Goal: Information Seeking & Learning: Learn about a topic

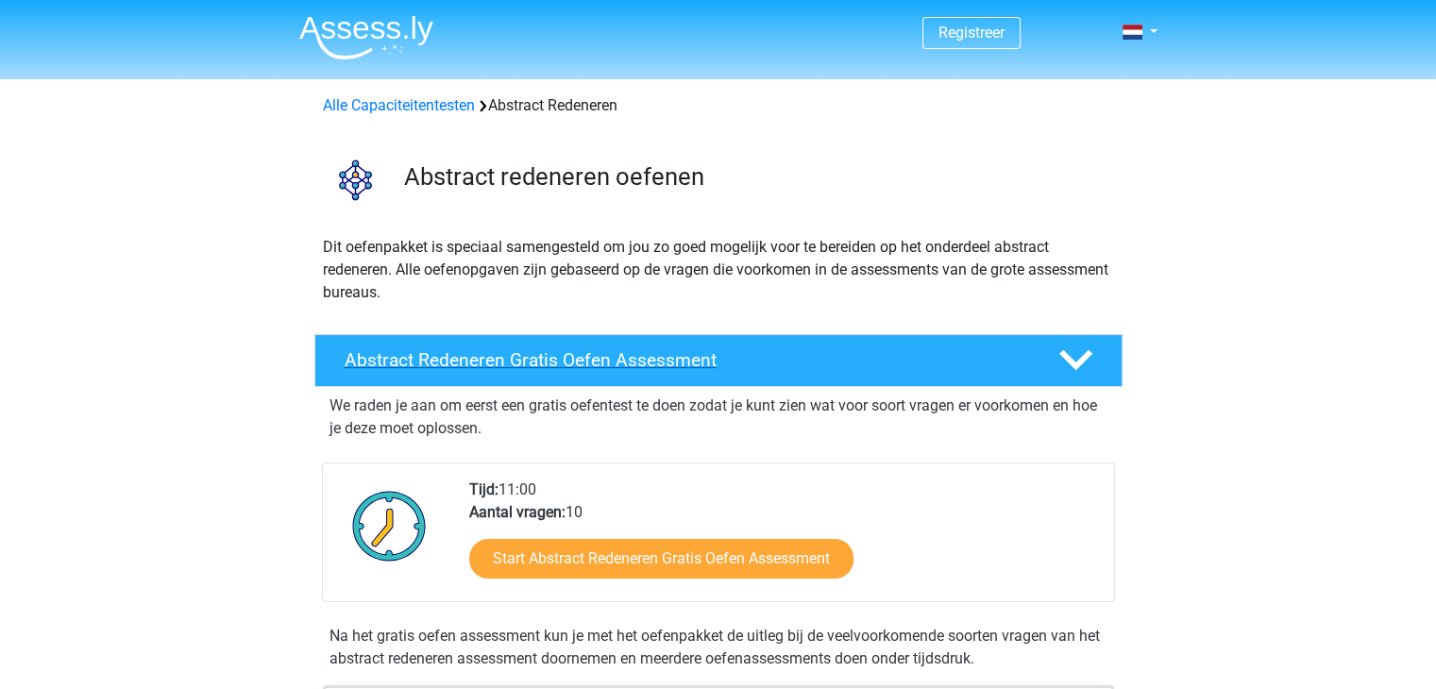
click at [563, 358] on h4 "Abstract Redeneren Gratis Oefen Assessment" at bounding box center [687, 360] width 684 height 22
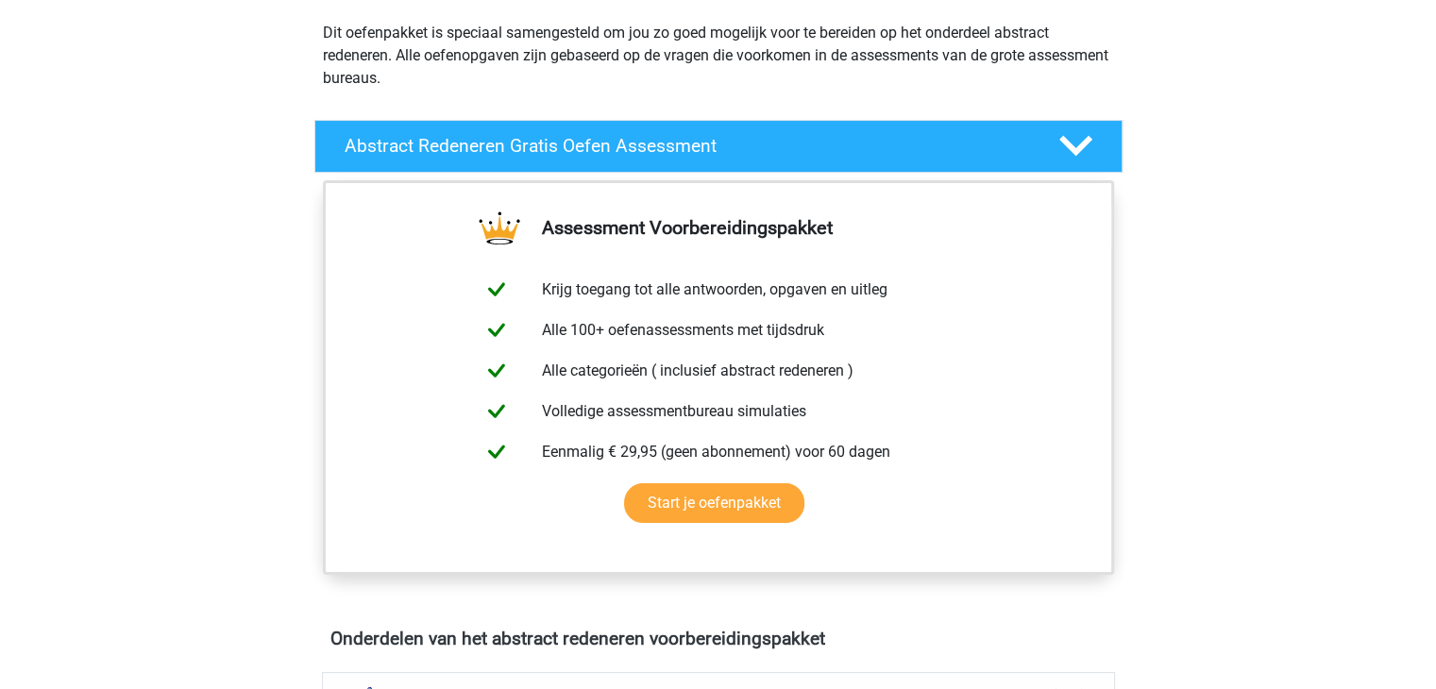
scroll to position [215, 0]
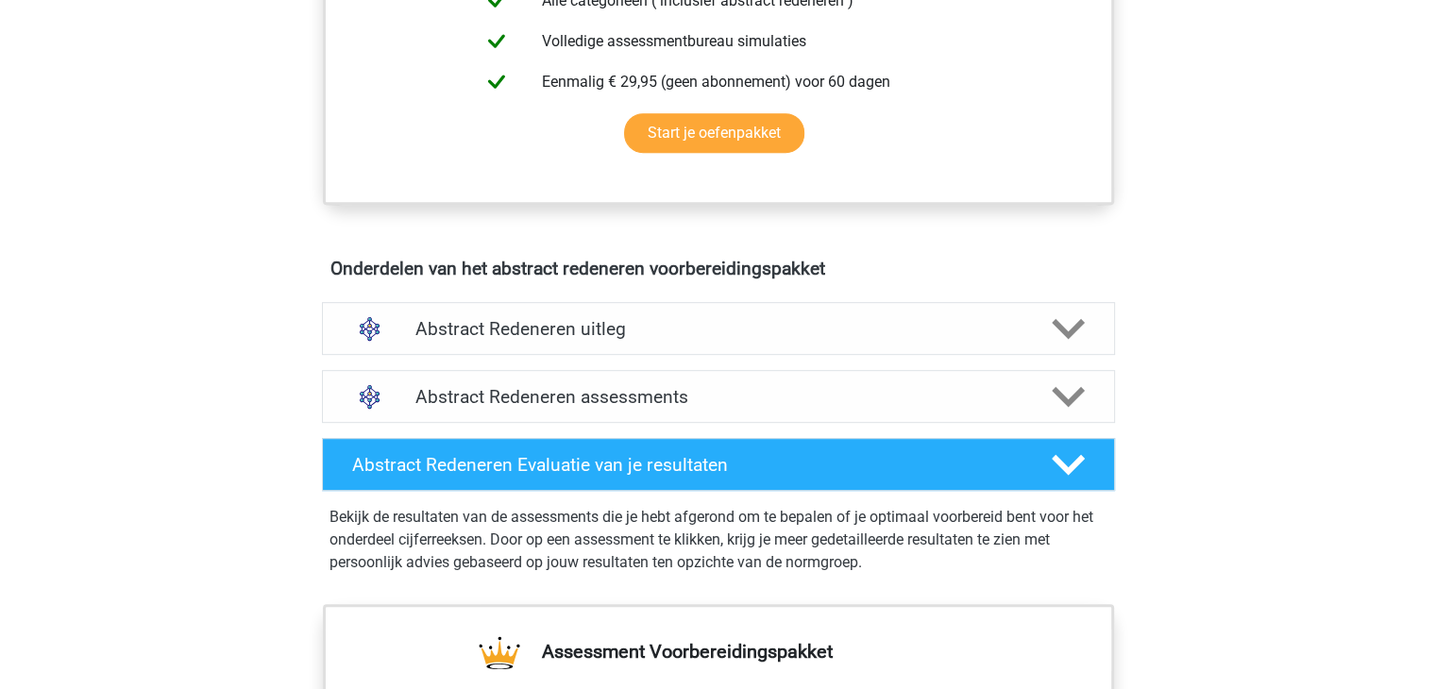
scroll to position [876, 0]
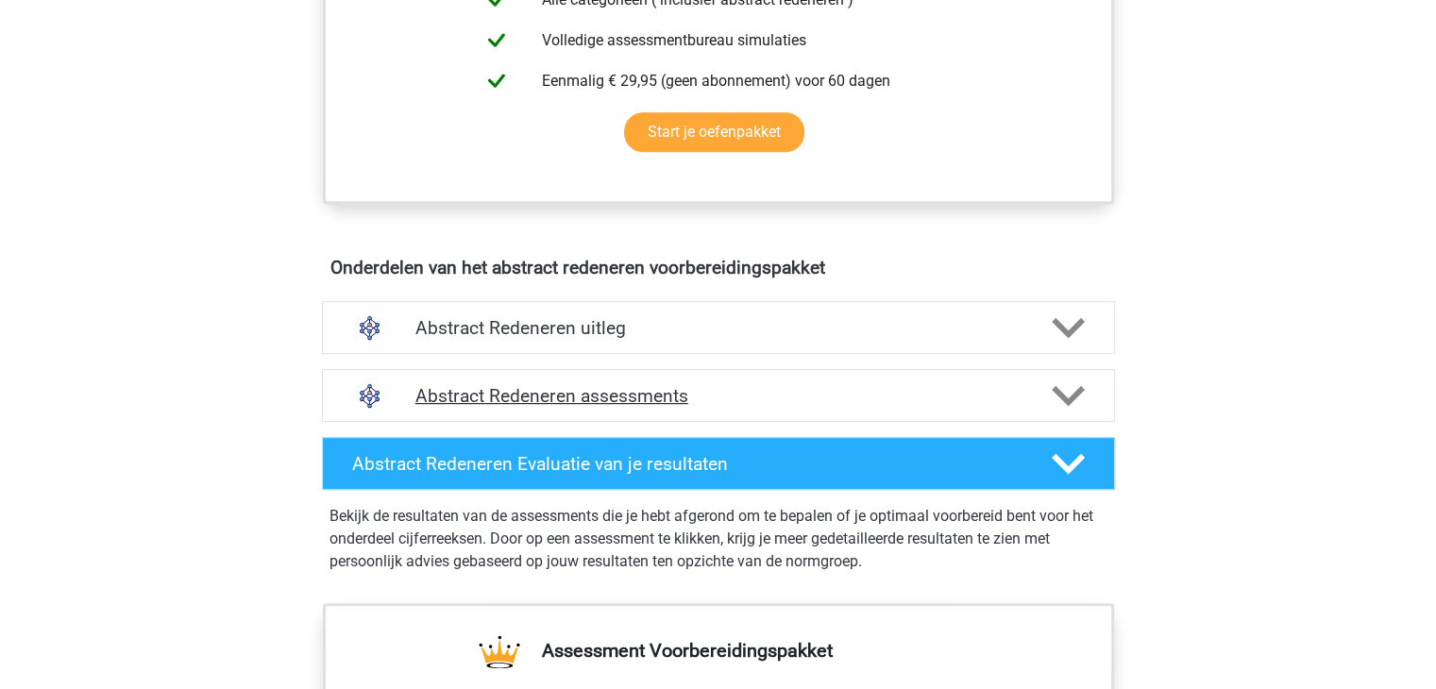
click at [654, 394] on h4 "Abstract Redeneren assessments" at bounding box center [719, 396] width 606 height 22
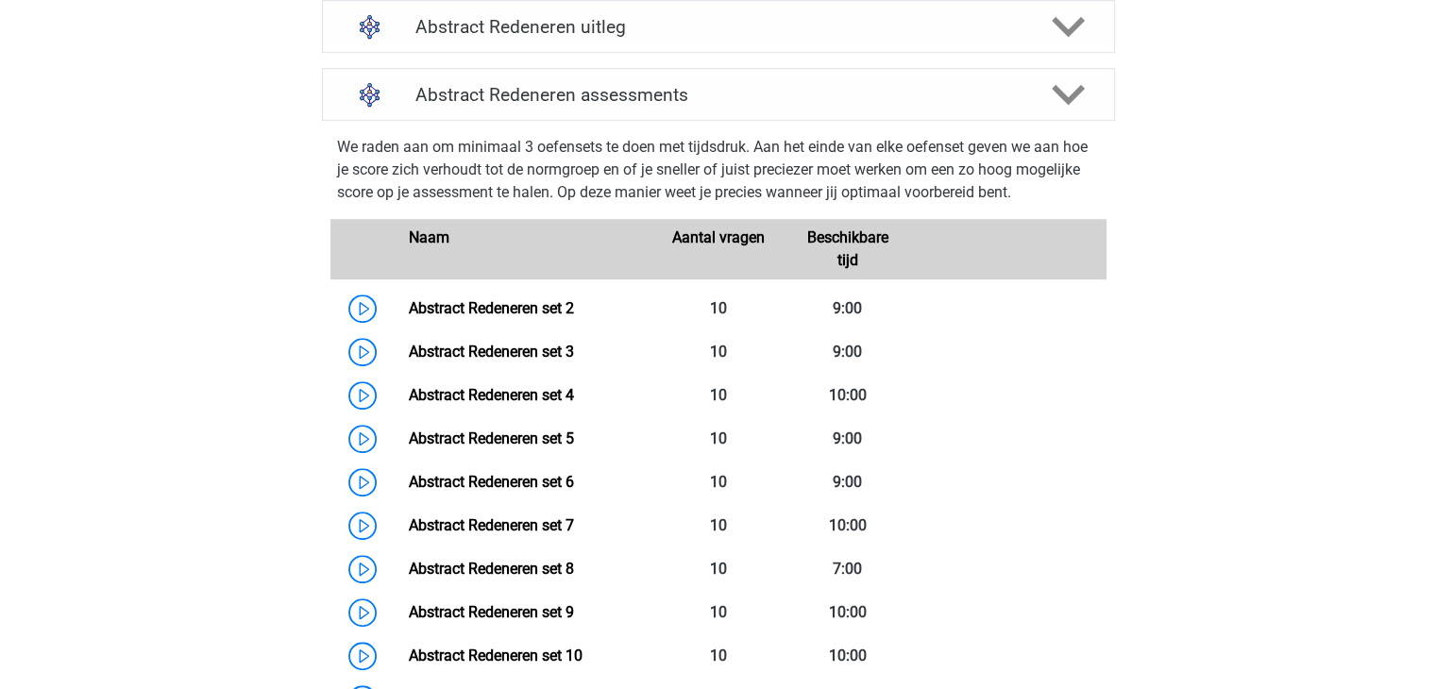
scroll to position [1179, 0]
click at [525, 302] on link "Abstract Redeneren set 2" at bounding box center [491, 307] width 165 height 18
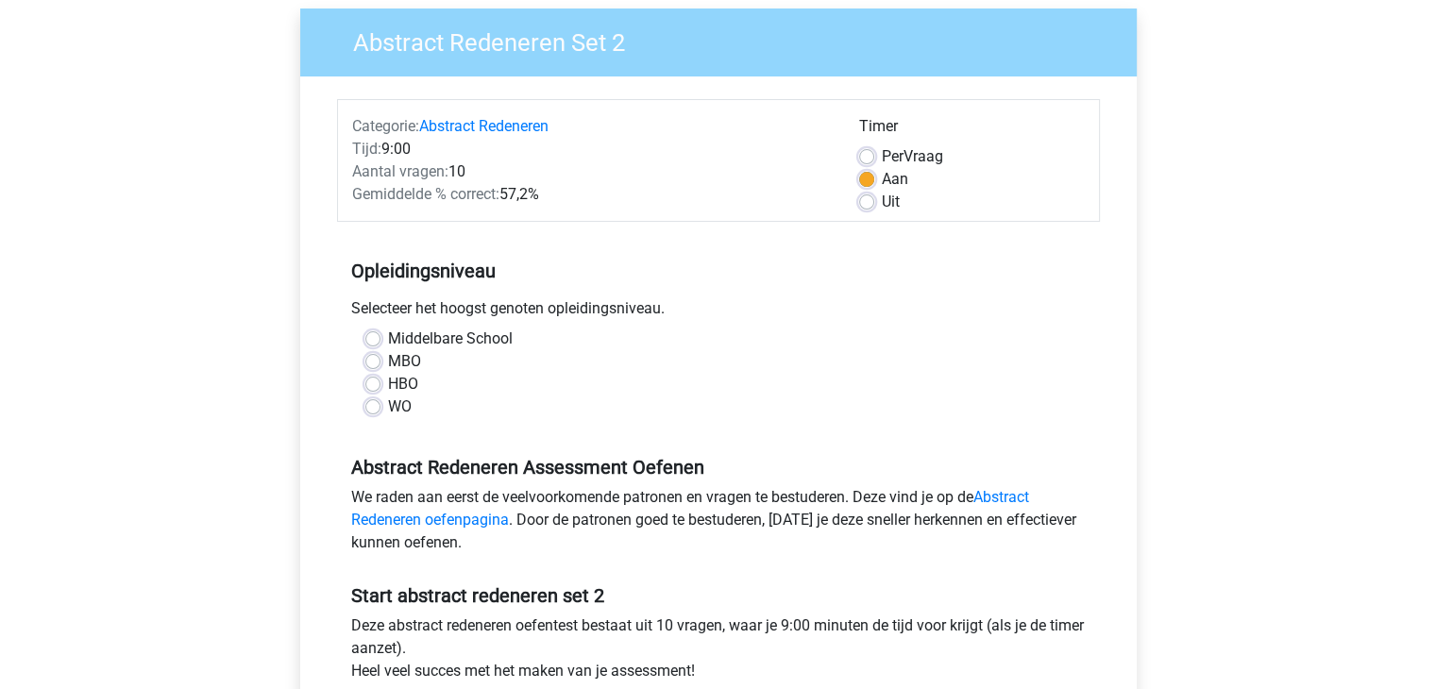
scroll to position [164, 0]
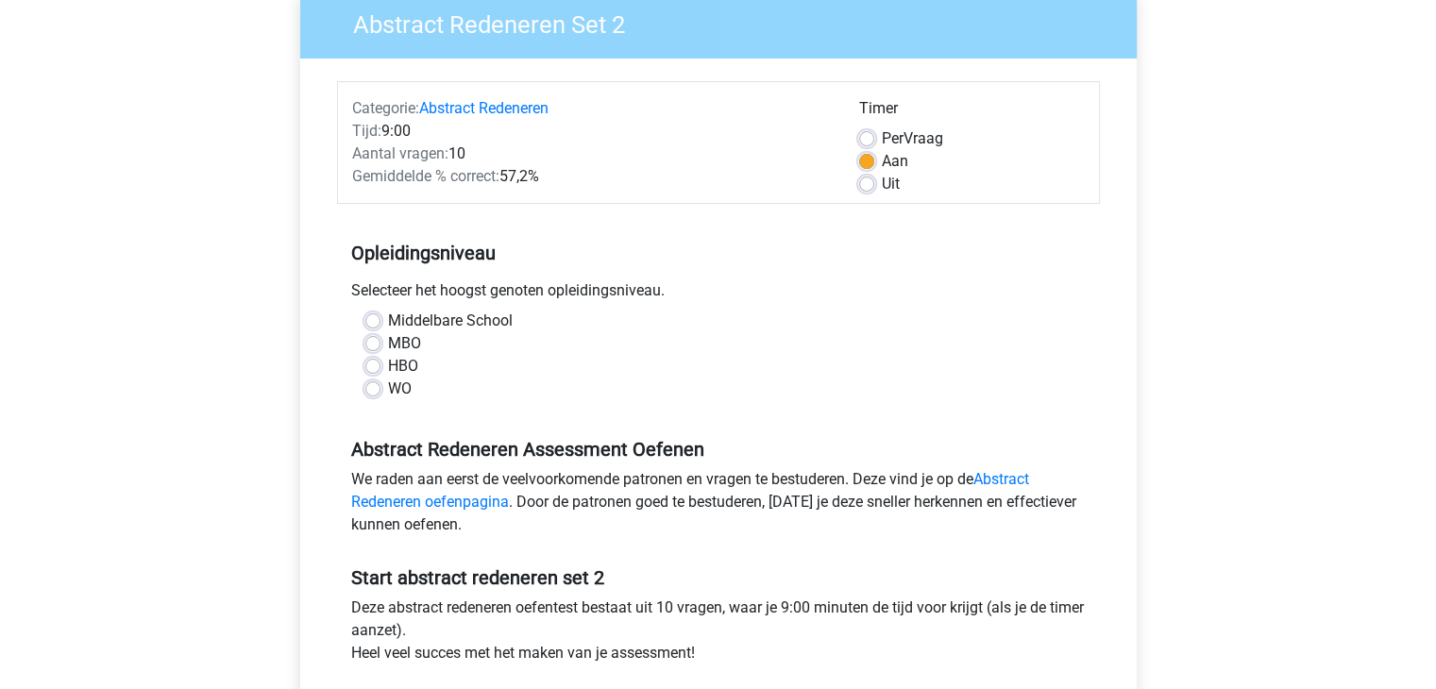
click at [388, 364] on label "HBO" at bounding box center [403, 366] width 30 height 23
click at [370, 364] on input "HBO" at bounding box center [372, 364] width 15 height 19
radio input "true"
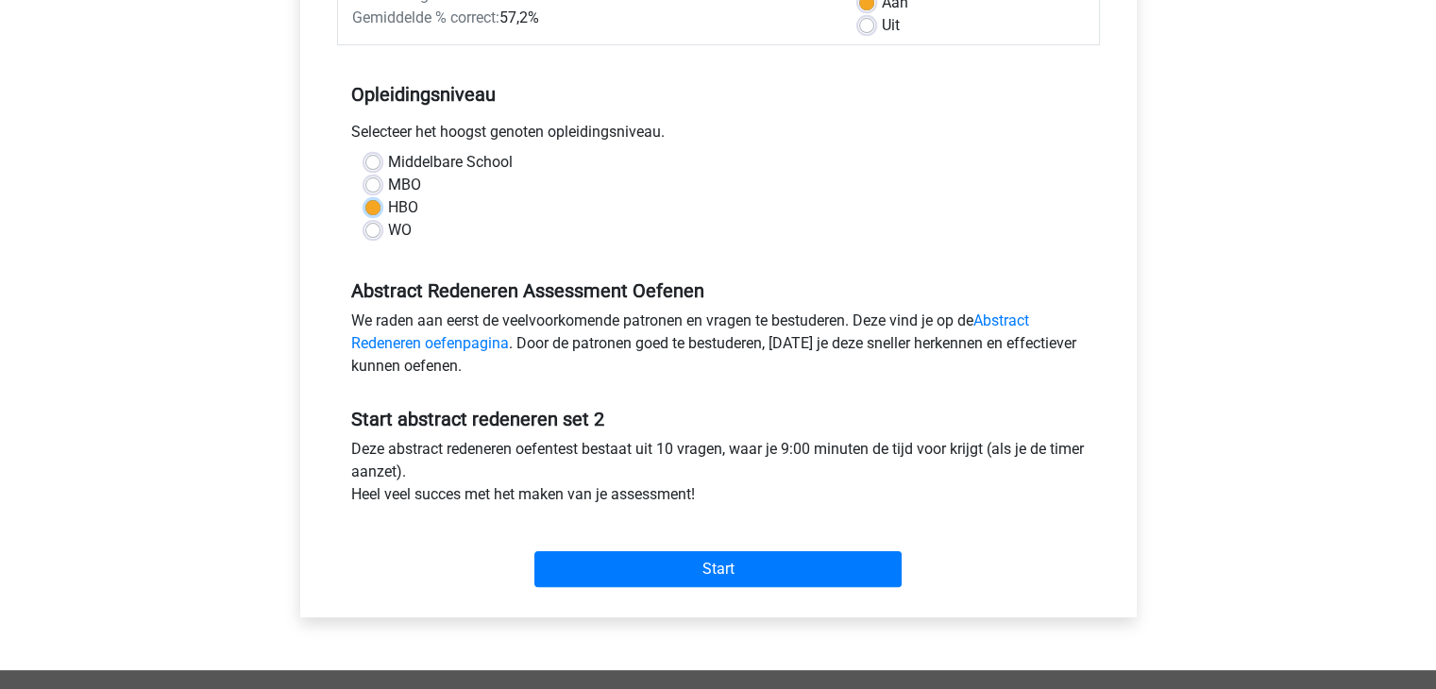
scroll to position [349, 0]
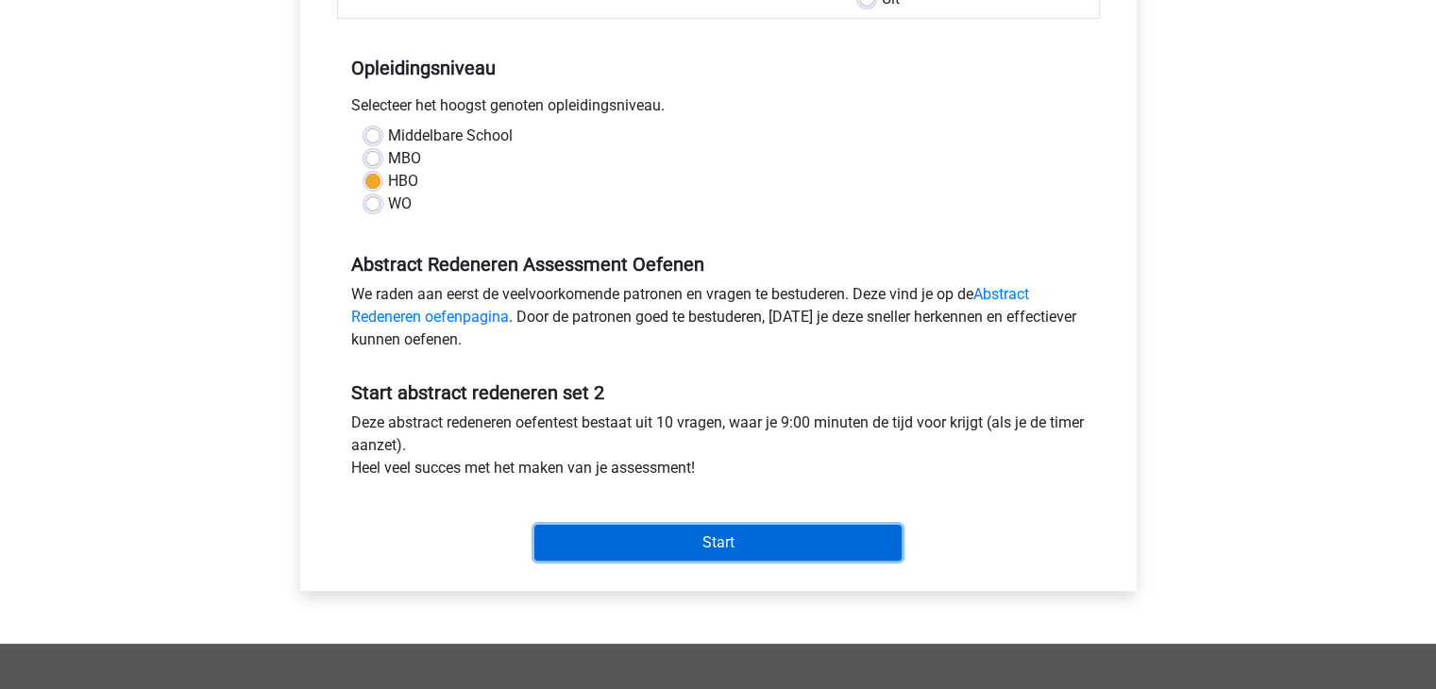
click at [711, 555] on input "Start" at bounding box center [718, 543] width 367 height 36
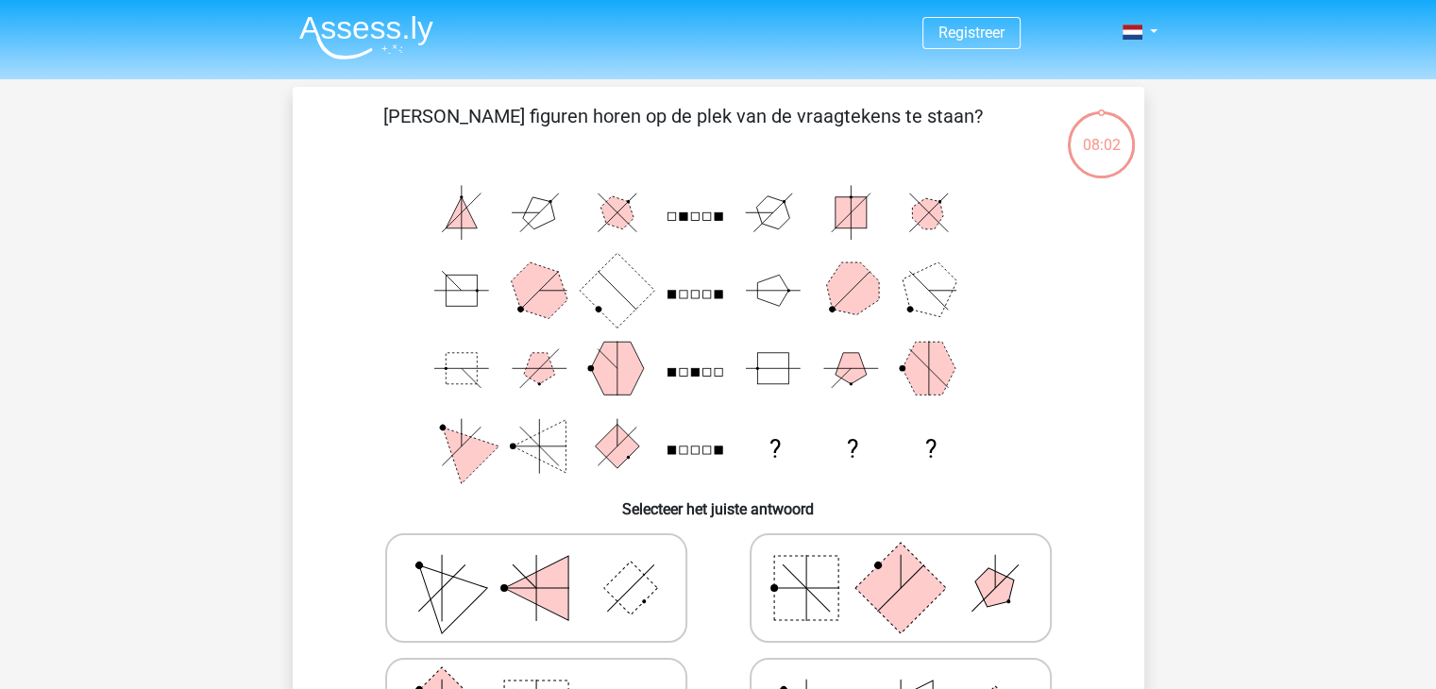
click at [628, 297] on rect at bounding box center [617, 290] width 75 height 75
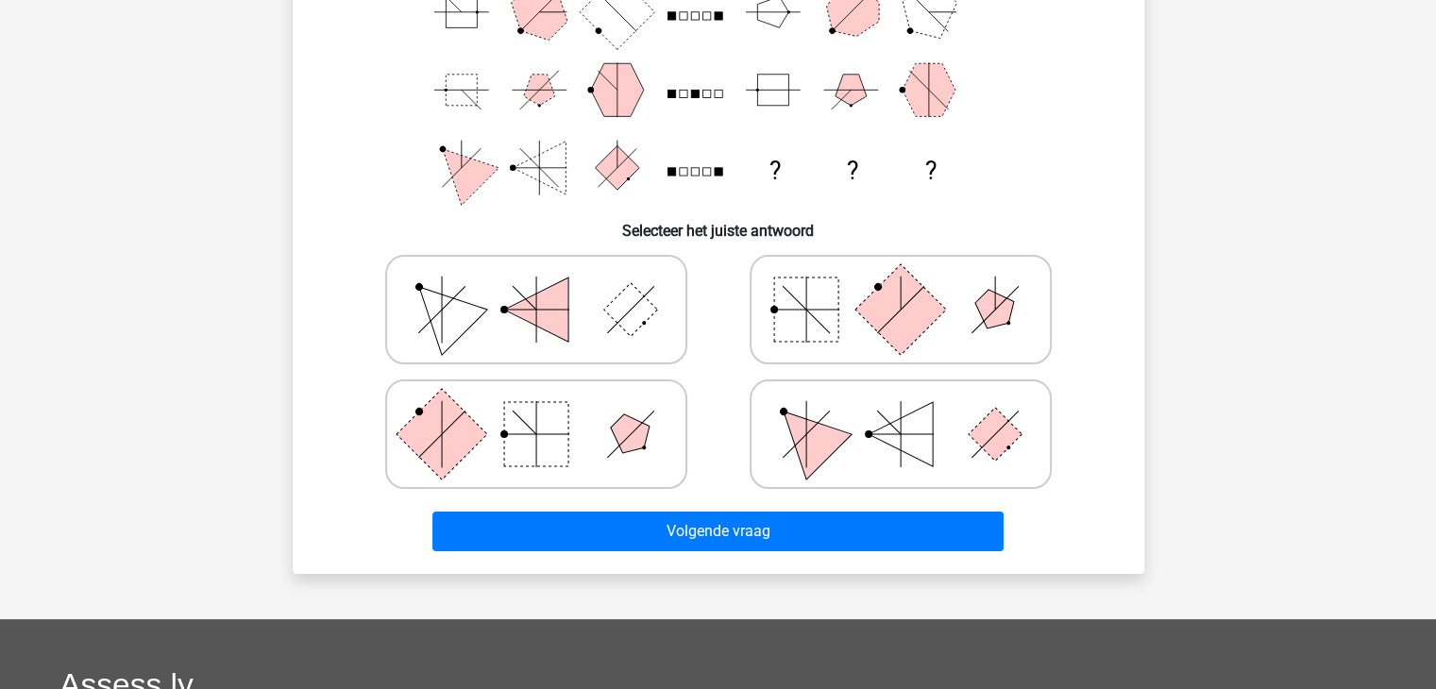
scroll to position [283, 0]
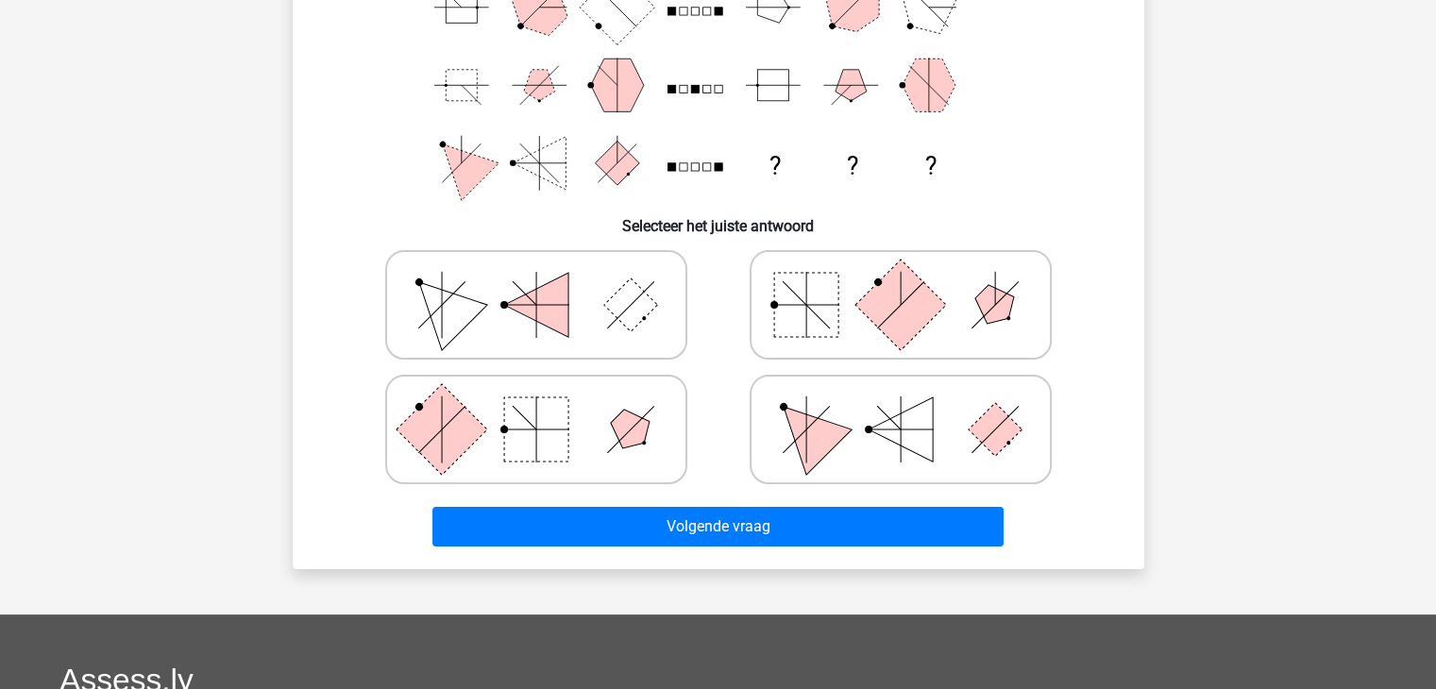
click at [587, 429] on icon at bounding box center [536, 429] width 283 height 94
click at [549, 406] on input "radio" at bounding box center [542, 400] width 12 height 12
radio input "true"
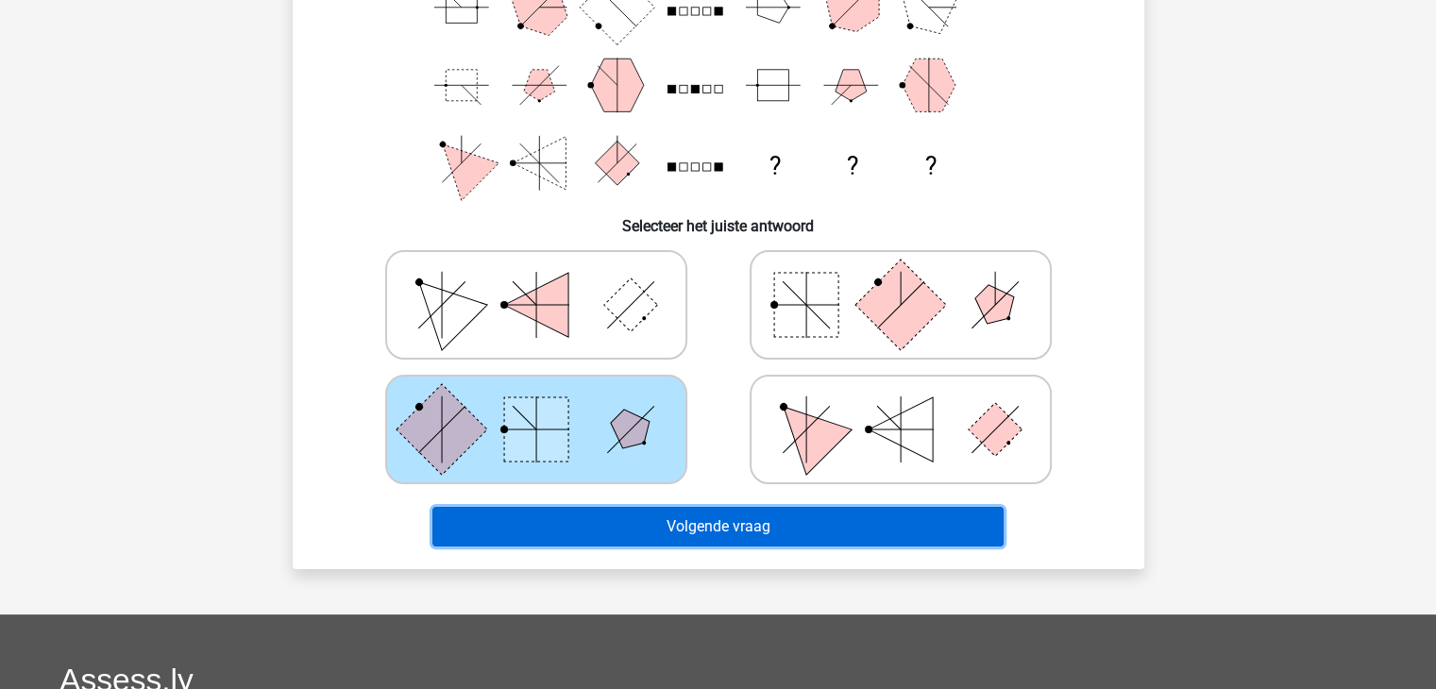
click at [708, 518] on button "Volgende vraag" at bounding box center [718, 527] width 571 height 40
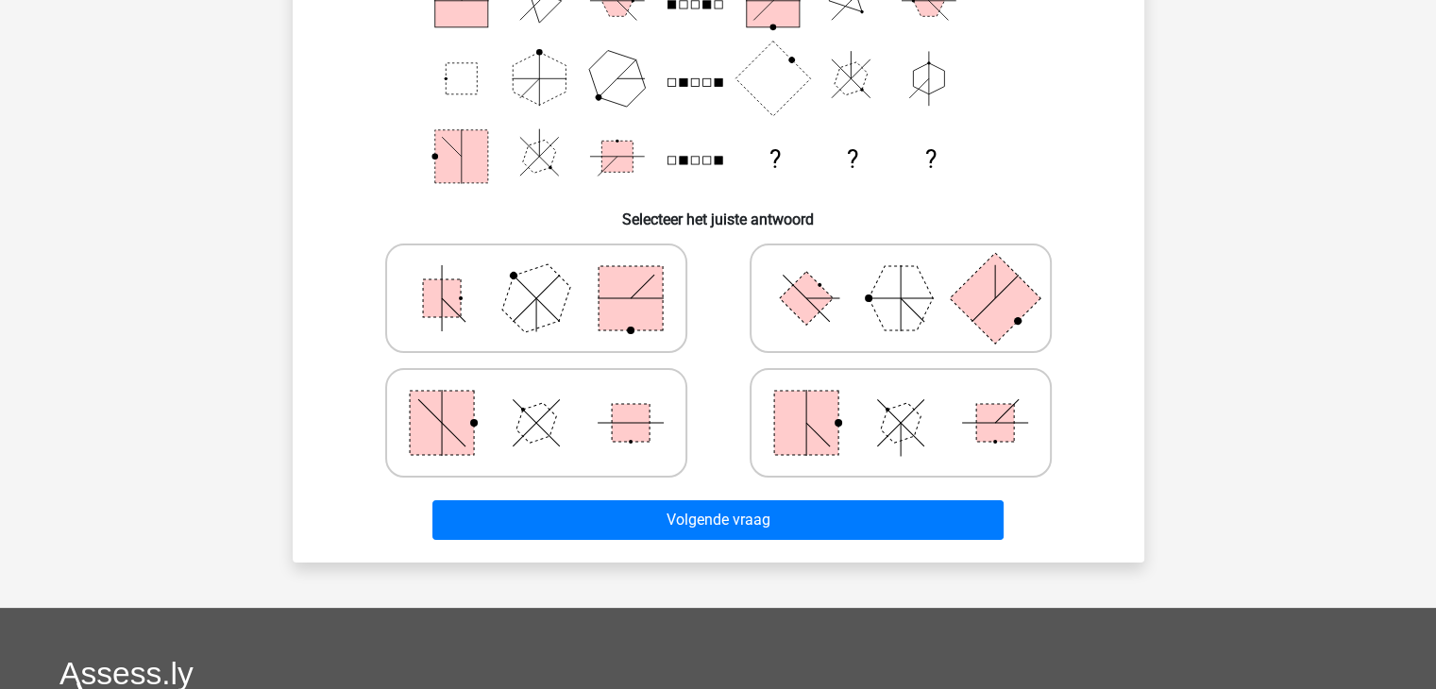
scroll to position [302, 0]
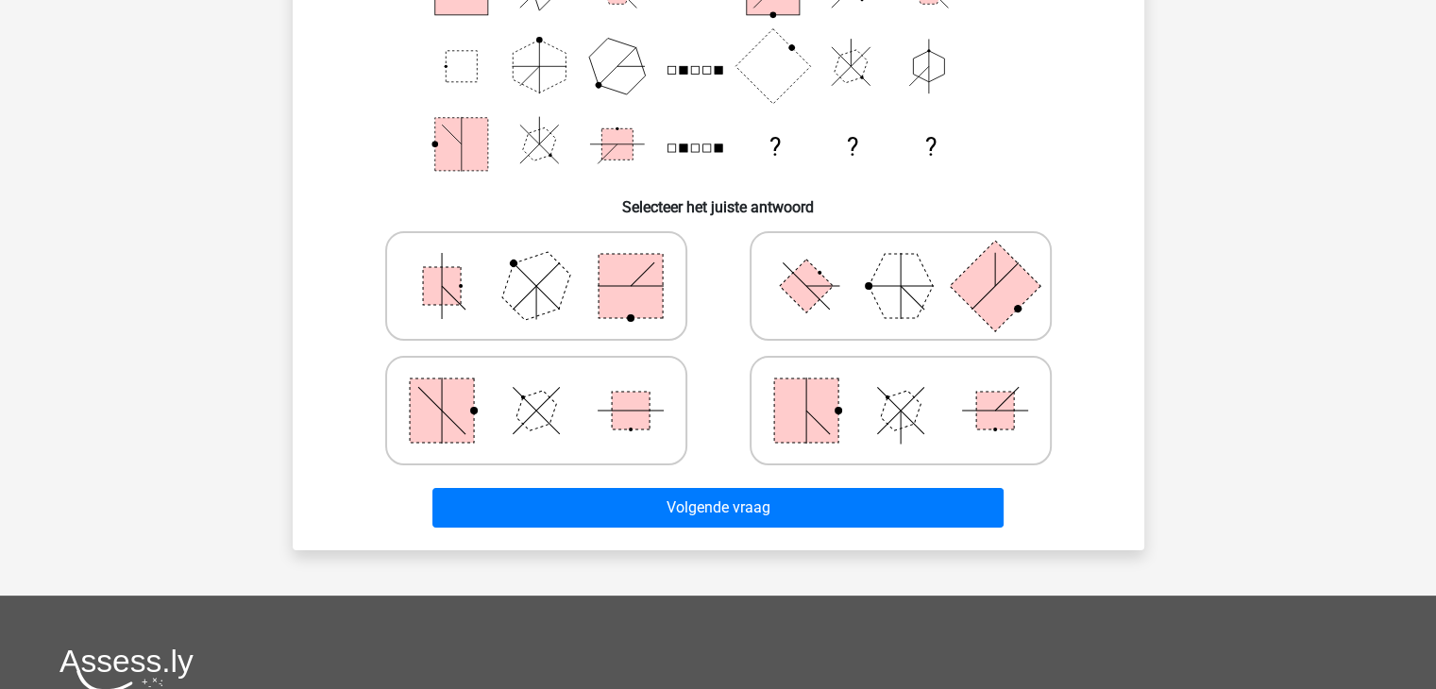
click at [609, 420] on icon at bounding box center [536, 411] width 283 height 94
click at [549, 387] on input "radio" at bounding box center [542, 381] width 12 height 12
radio input "true"
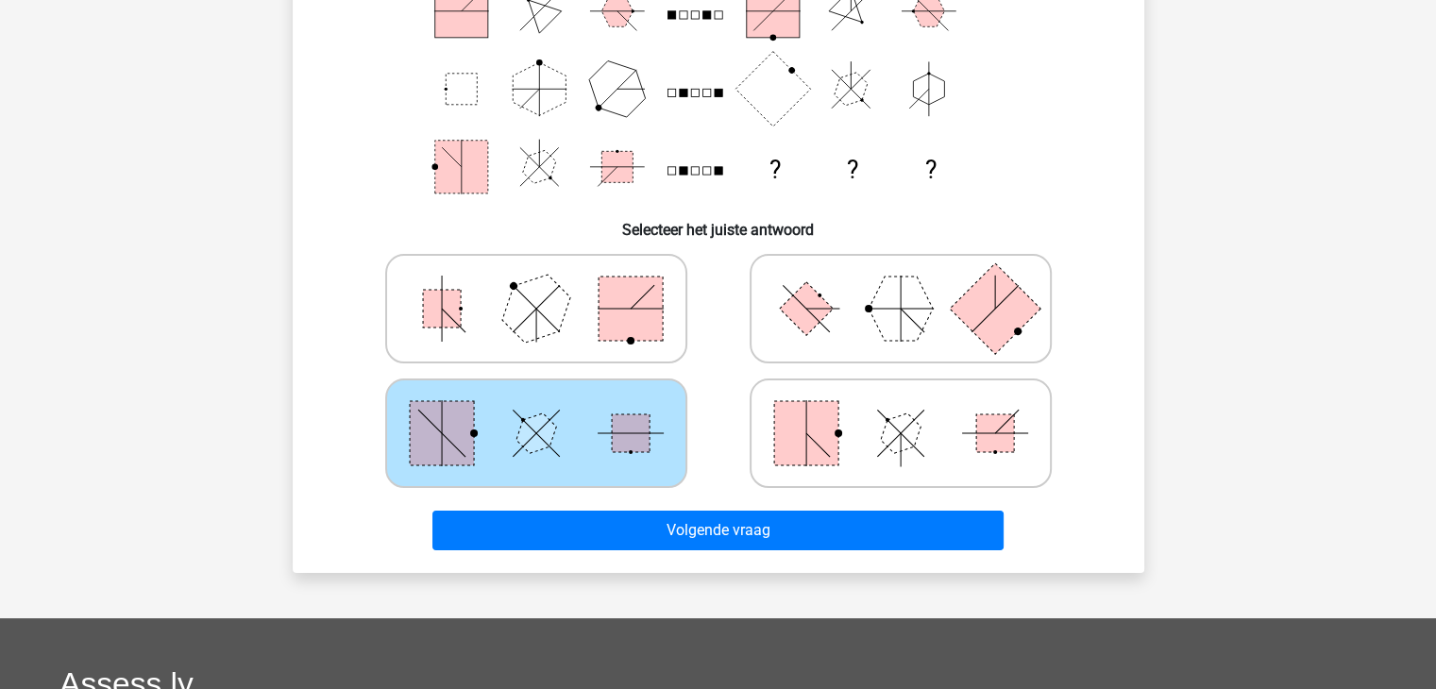
scroll to position [298, 0]
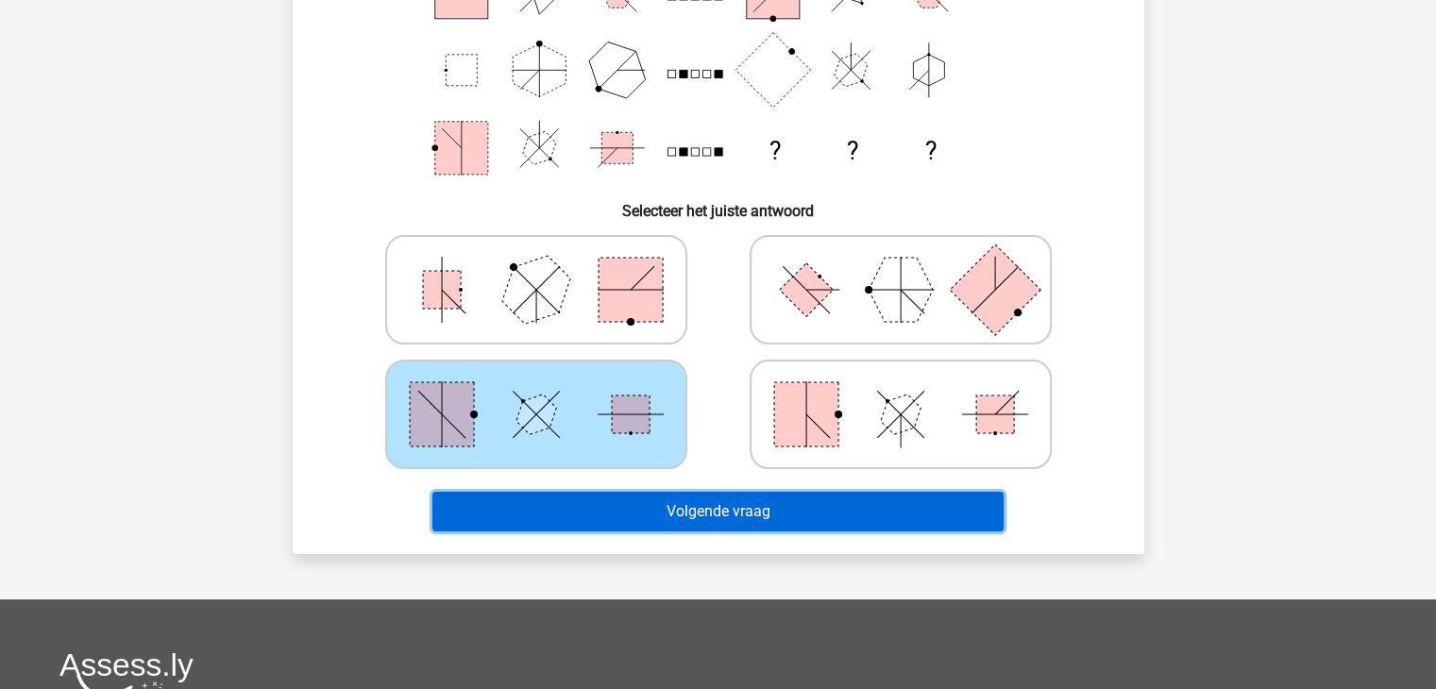
click at [686, 514] on button "Volgende vraag" at bounding box center [718, 512] width 571 height 40
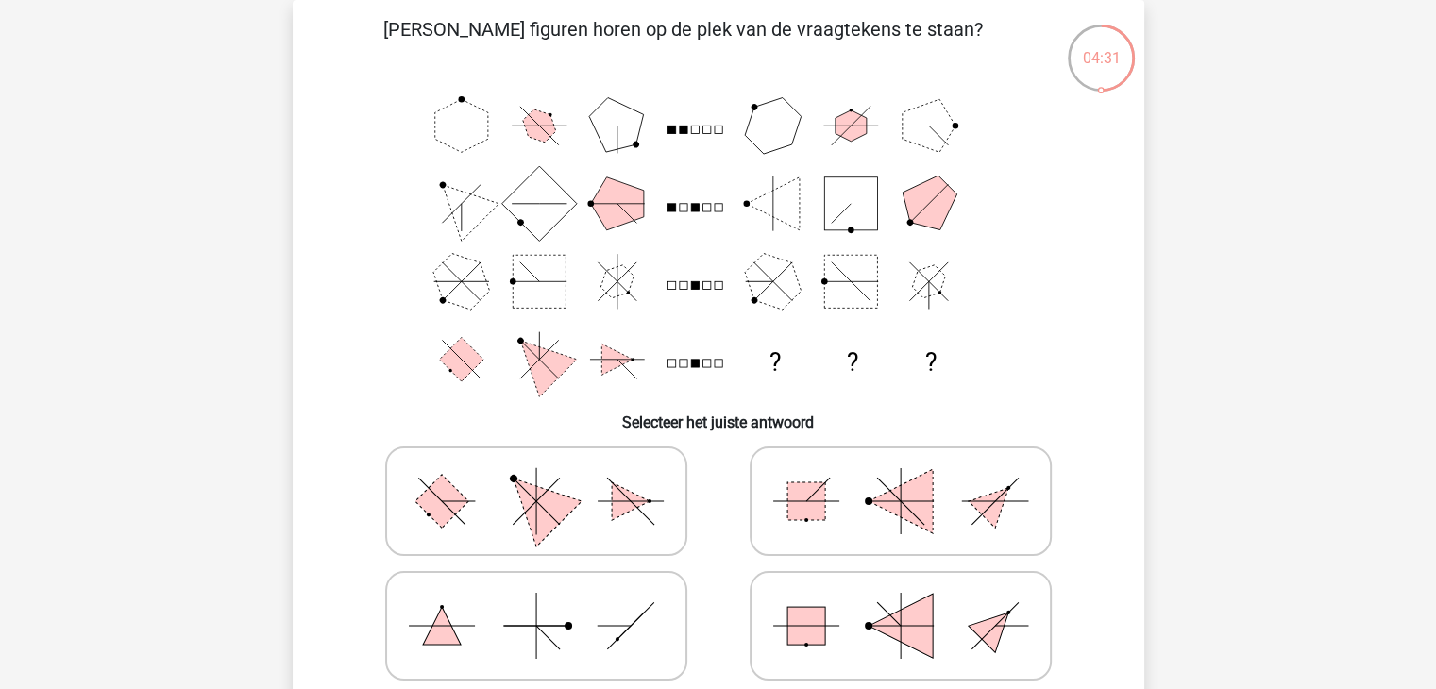
scroll to position [113, 0]
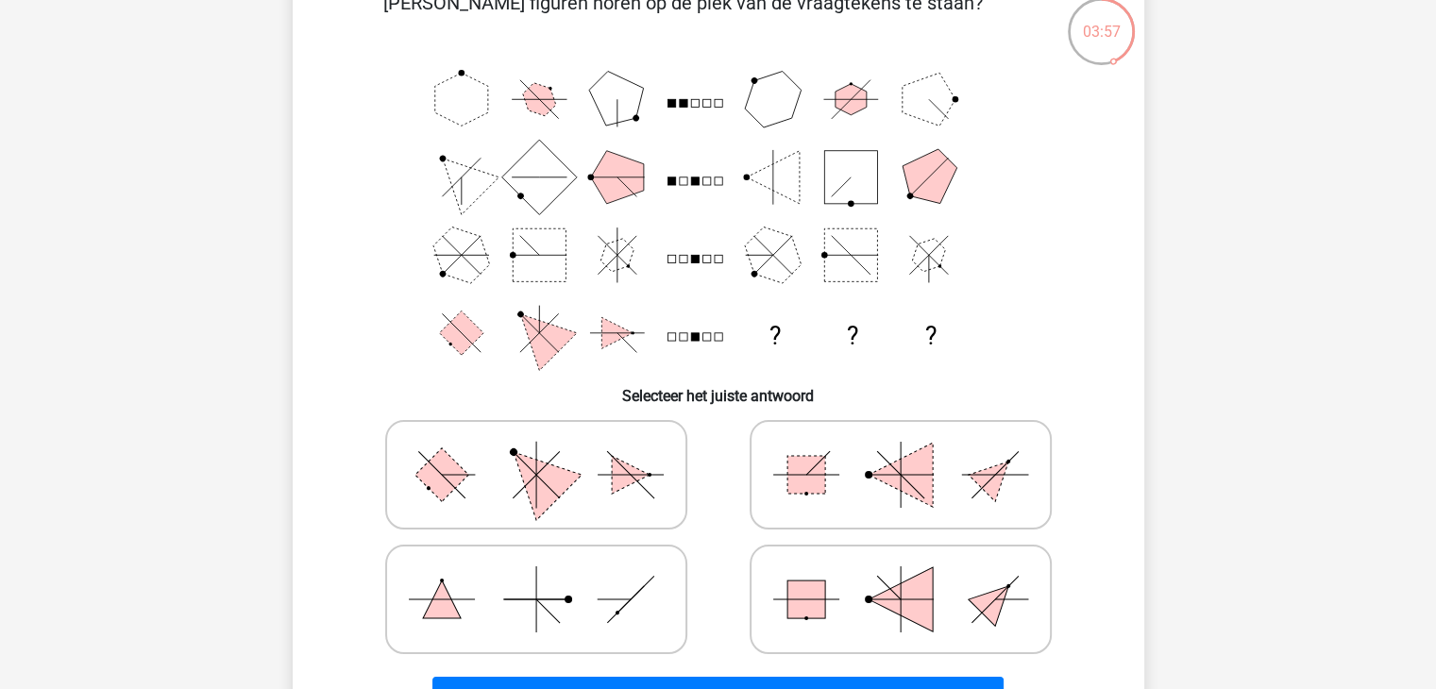
click at [566, 467] on icon at bounding box center [536, 475] width 283 height 94
click at [549, 451] on input "radio" at bounding box center [542, 445] width 12 height 12
radio input "true"
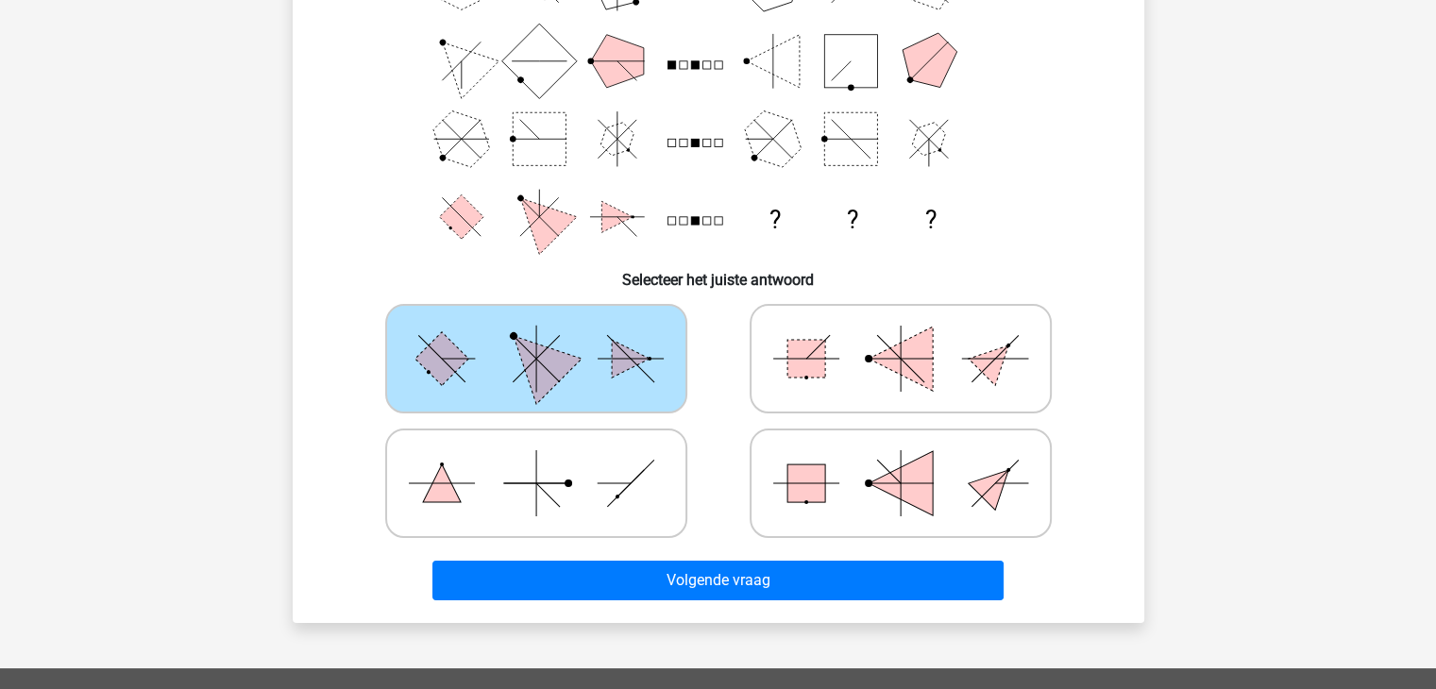
scroll to position [241, 0]
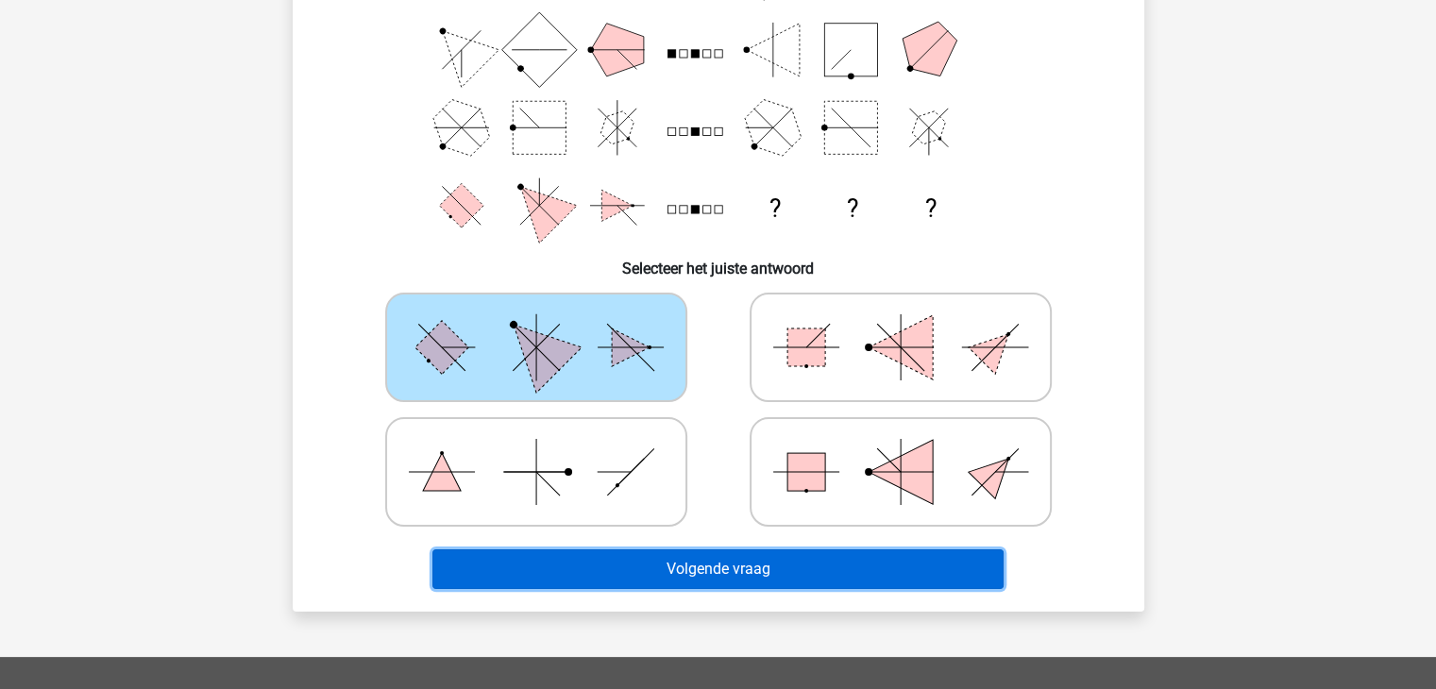
click at [707, 571] on button "Volgende vraag" at bounding box center [718, 570] width 571 height 40
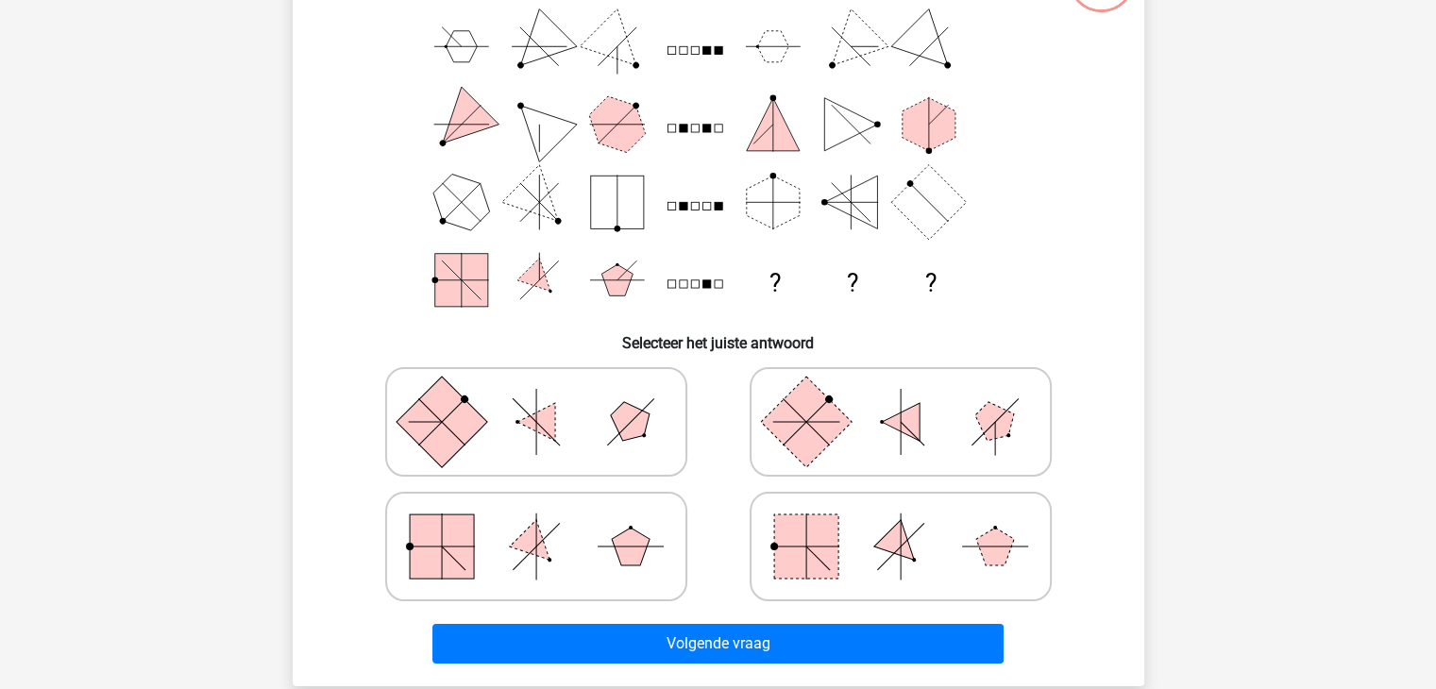
scroll to position [87, 0]
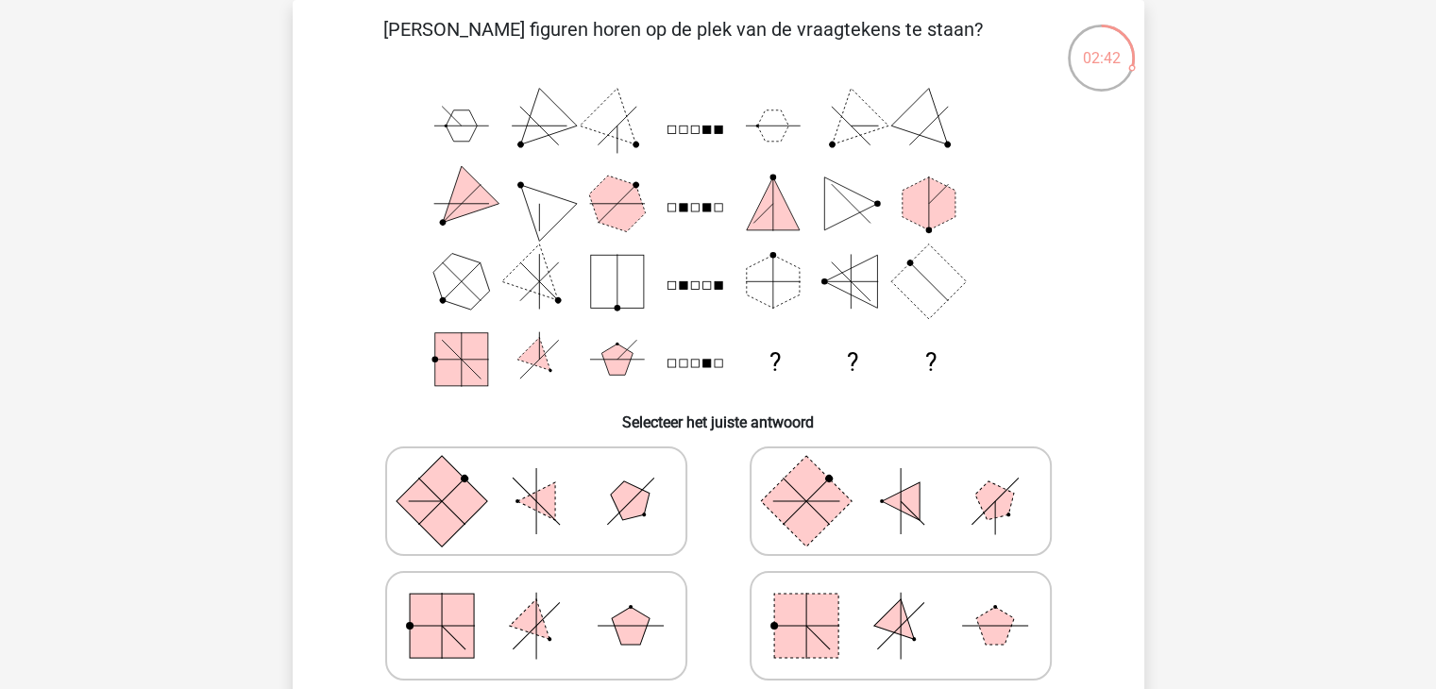
click at [589, 616] on icon at bounding box center [536, 626] width 283 height 94
click at [549, 603] on input "radio" at bounding box center [542, 596] width 12 height 12
radio input "true"
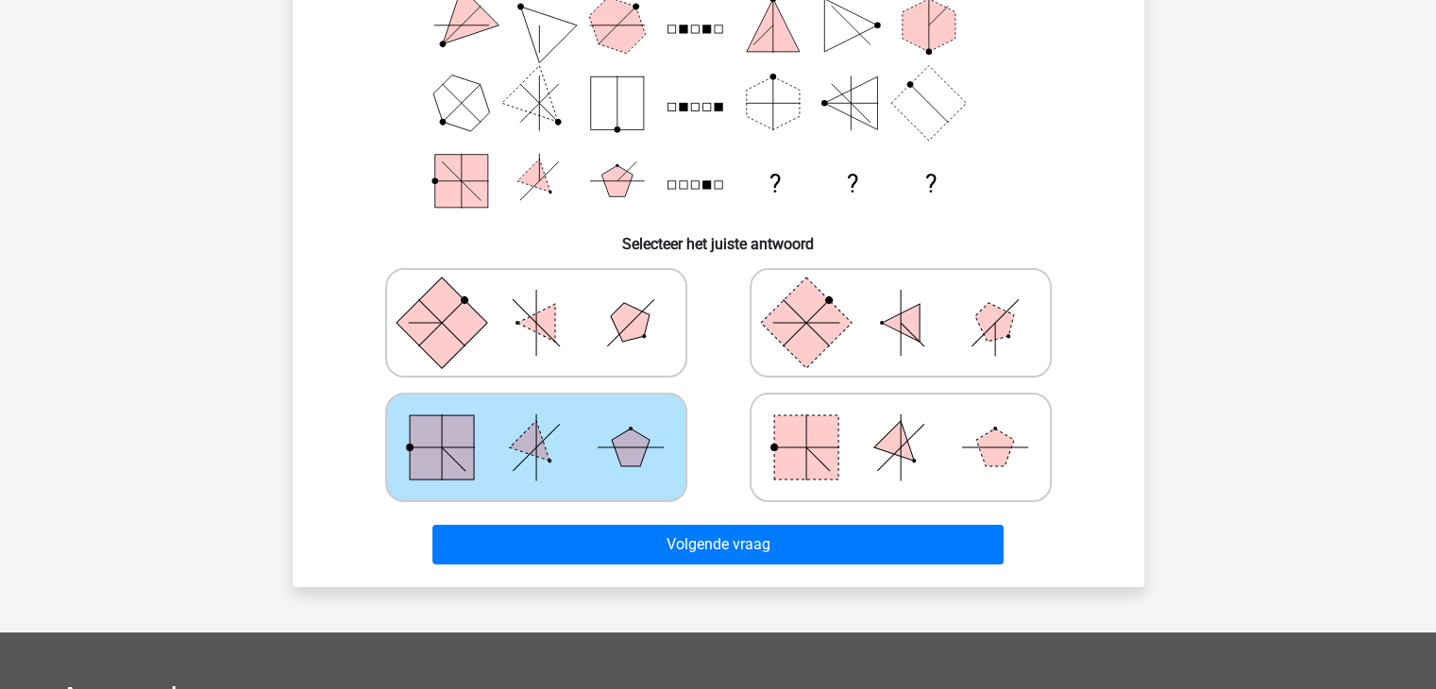
scroll to position [314, 0]
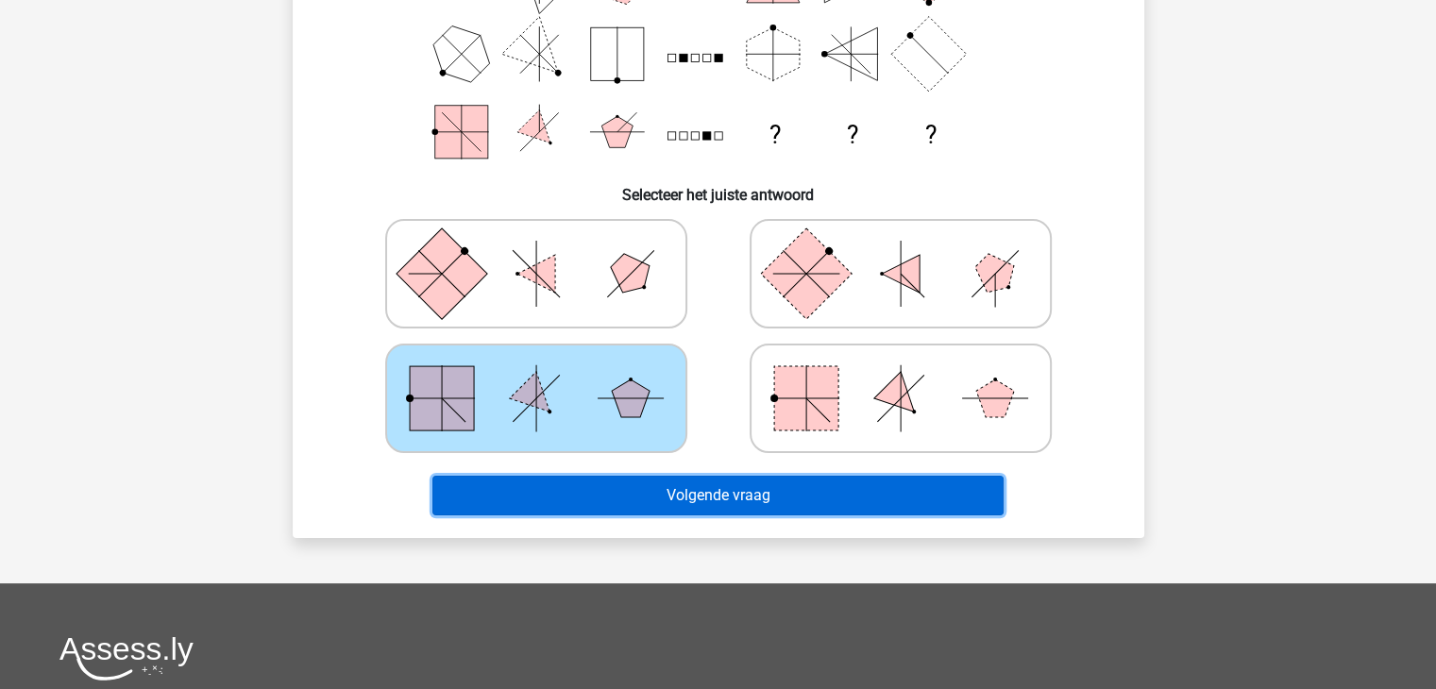
click at [724, 492] on button "Volgende vraag" at bounding box center [718, 496] width 571 height 40
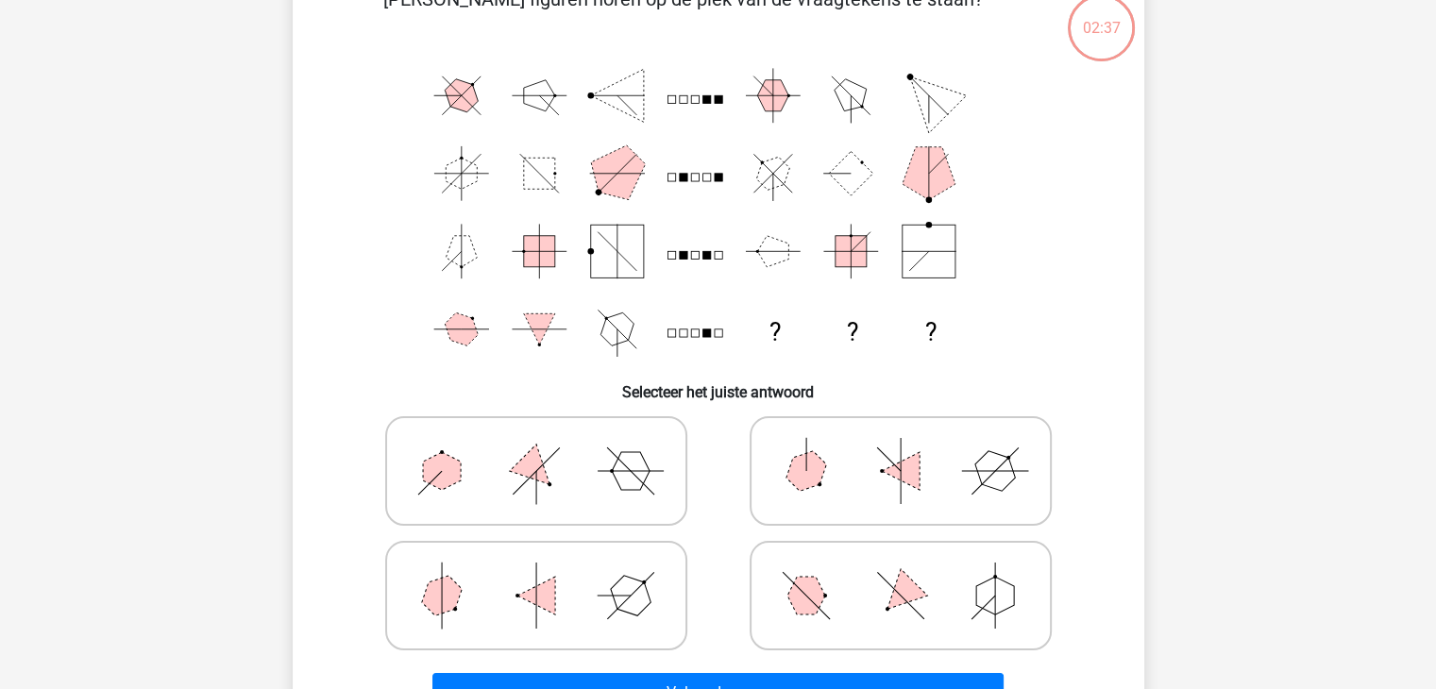
scroll to position [87, 0]
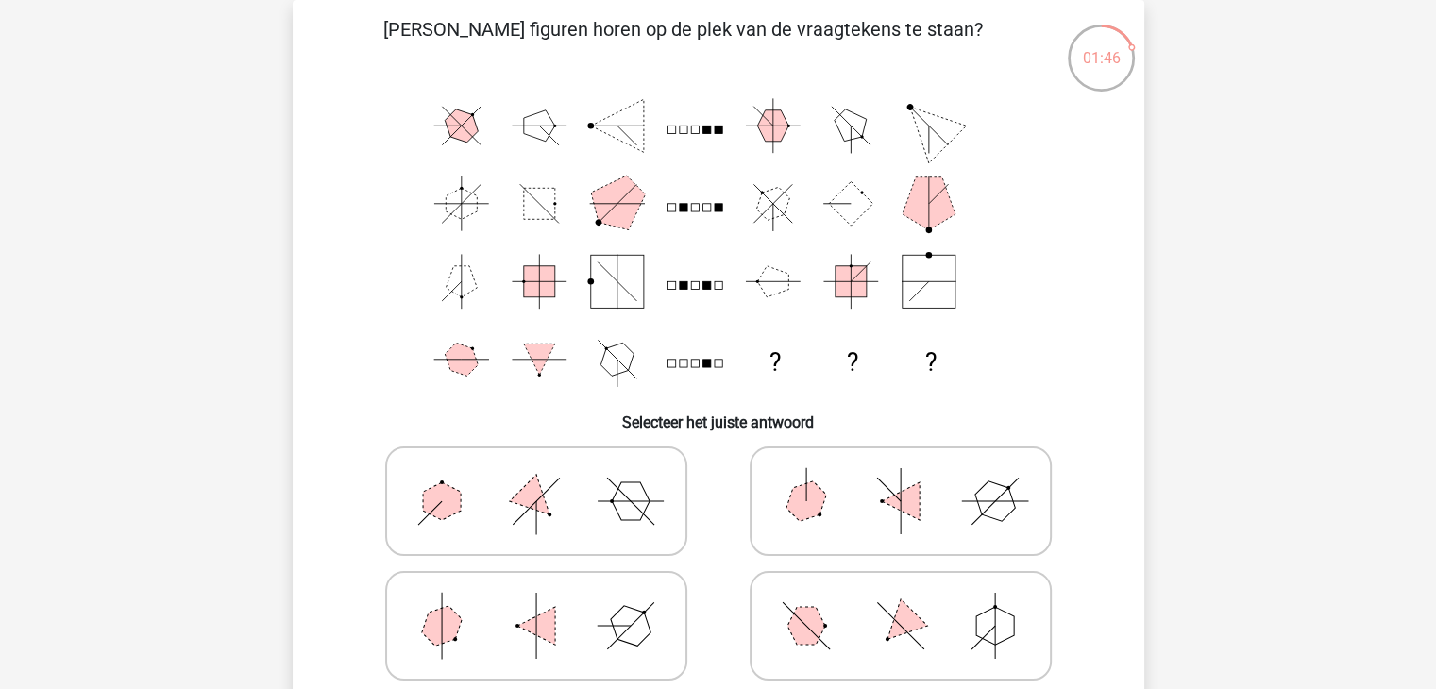
click at [580, 626] on icon at bounding box center [536, 626] width 283 height 94
click at [549, 603] on input "radio" at bounding box center [542, 596] width 12 height 12
radio input "true"
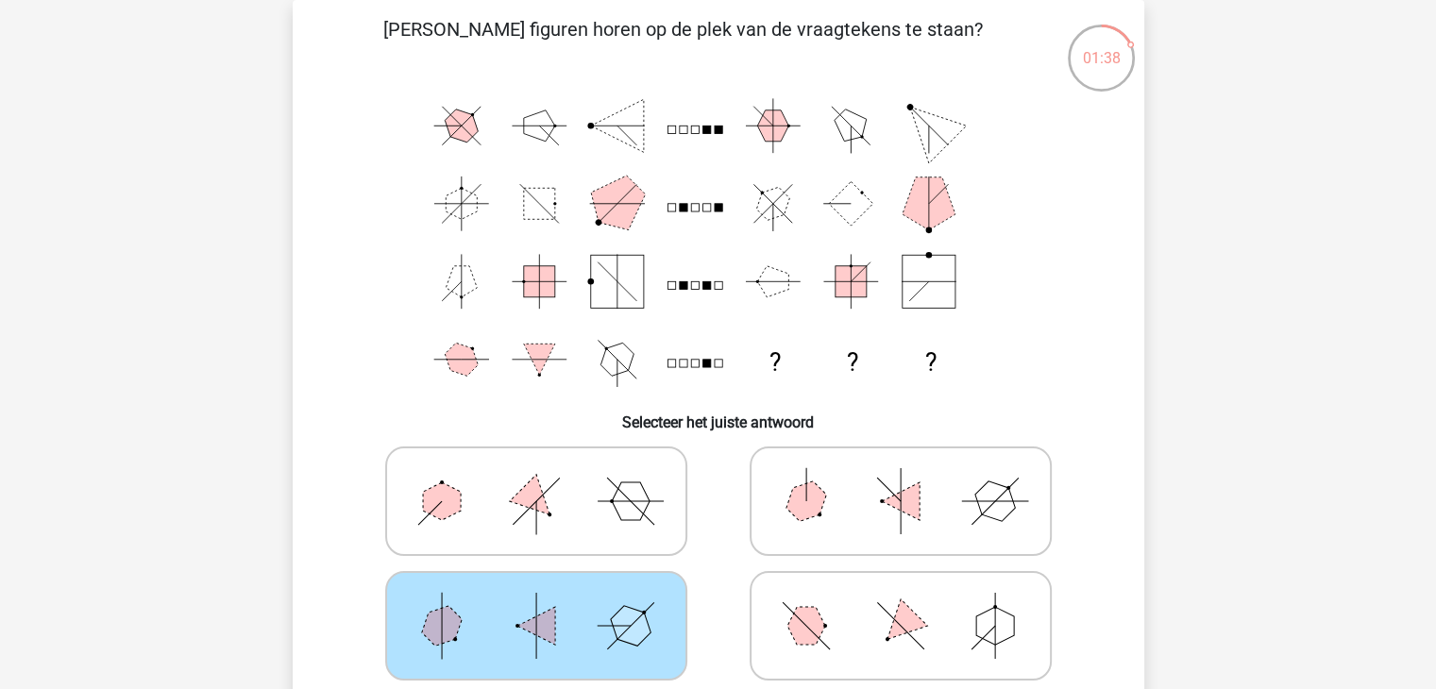
scroll to position [117, 0]
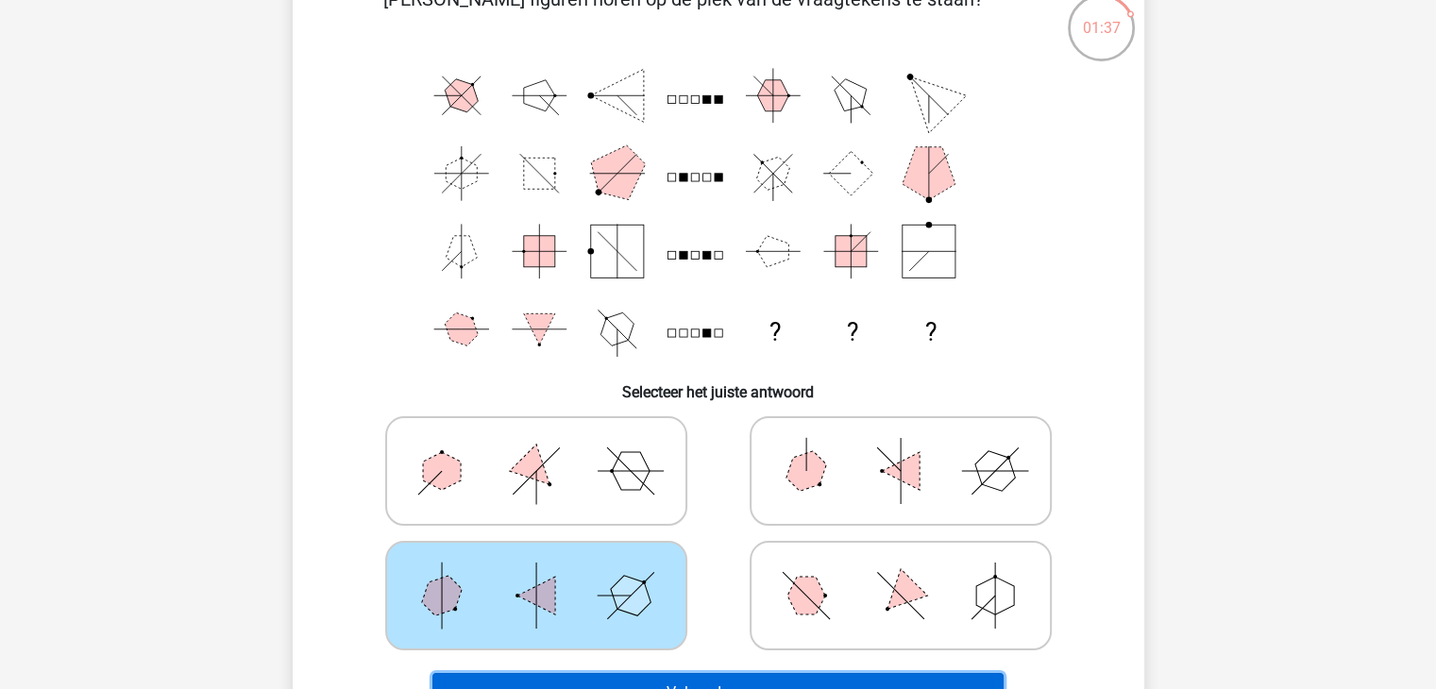
click at [705, 673] on button "Volgende vraag" at bounding box center [718, 693] width 571 height 40
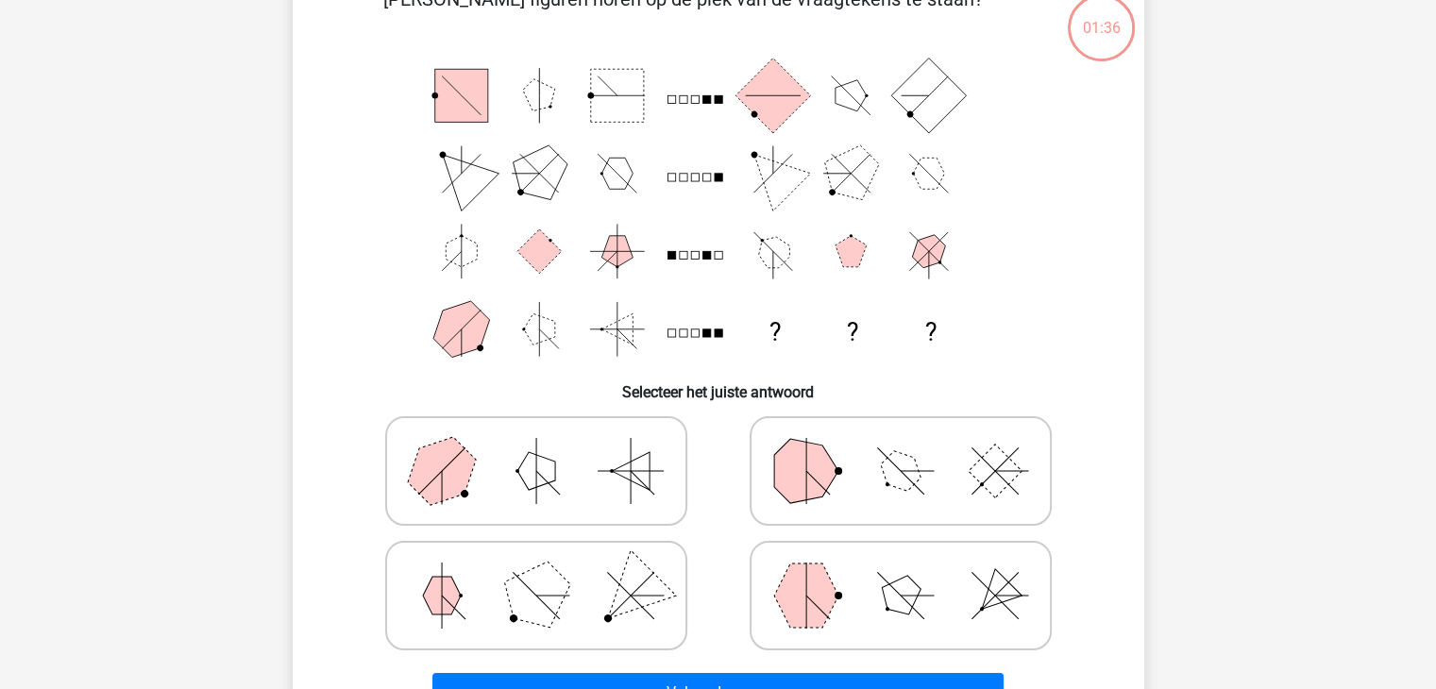
scroll to position [87, 0]
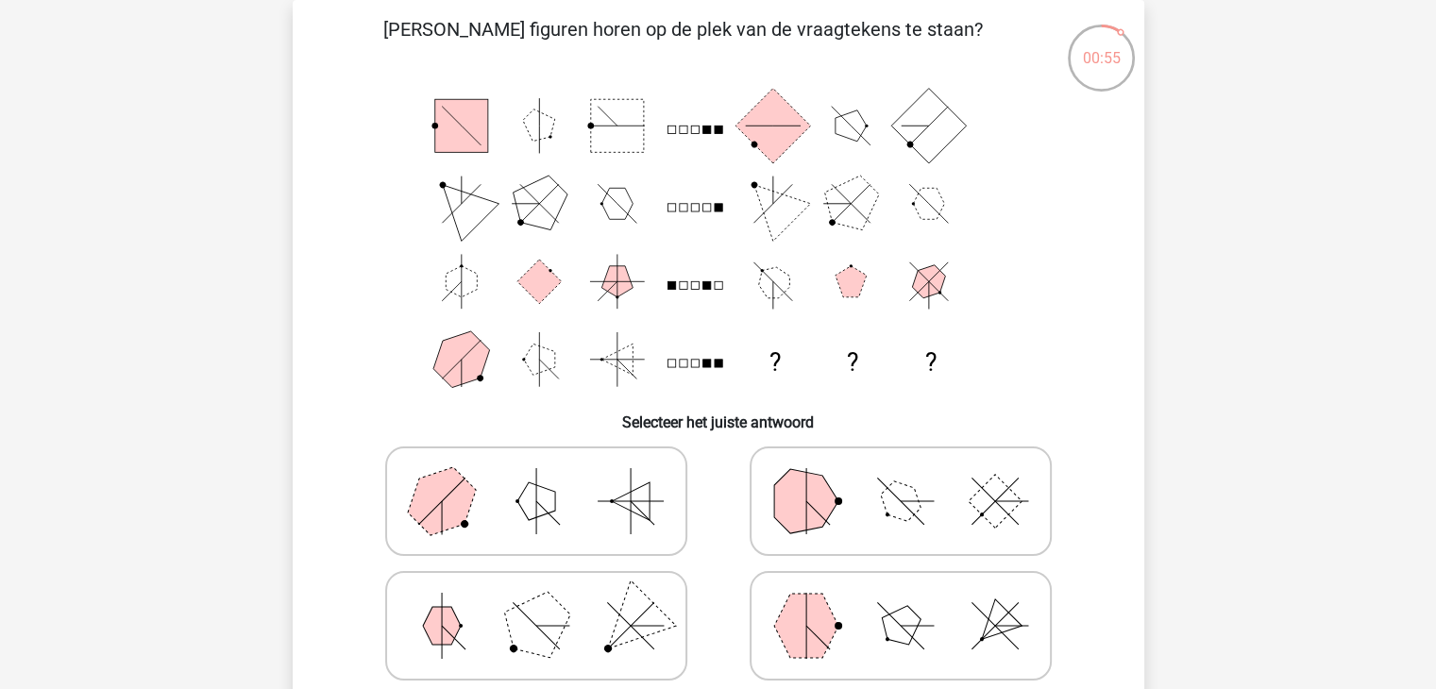
click at [816, 629] on polygon at bounding box center [806, 626] width 64 height 64
click at [901, 603] on input "radio" at bounding box center [907, 596] width 12 height 12
radio input "true"
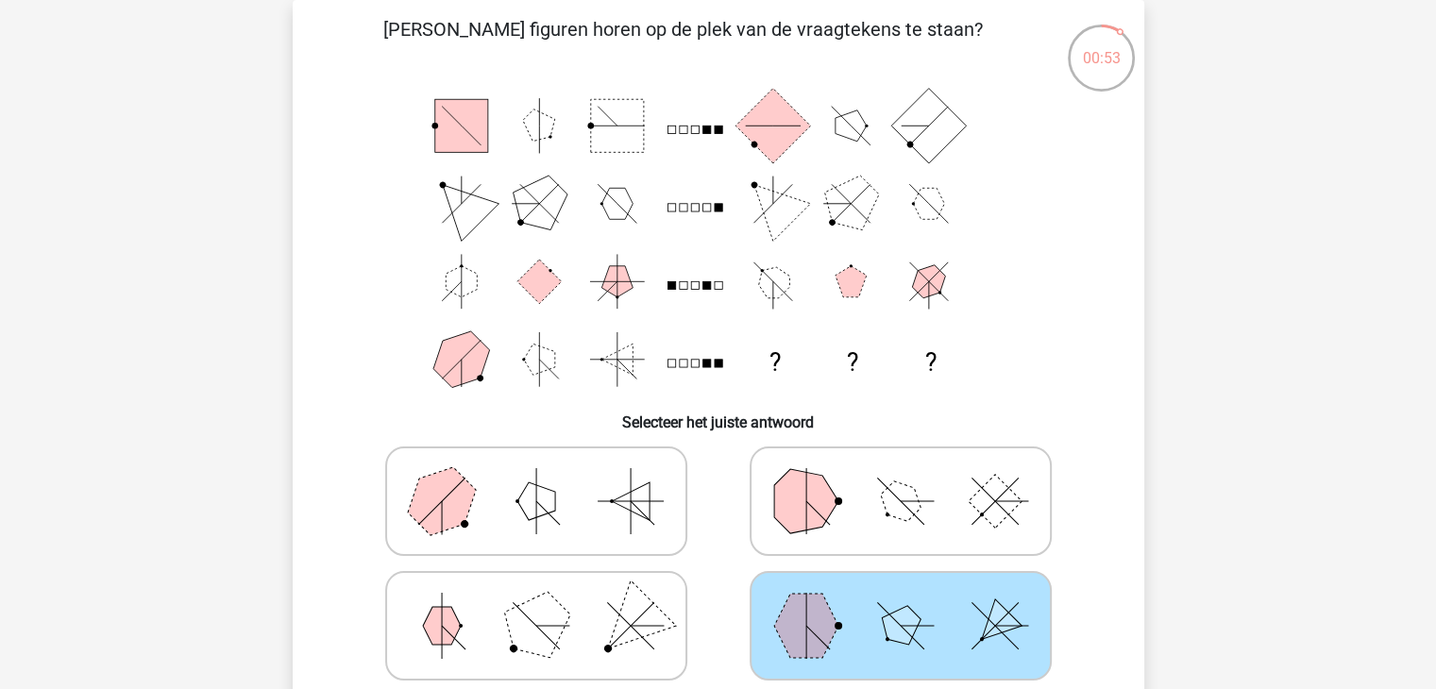
scroll to position [190, 0]
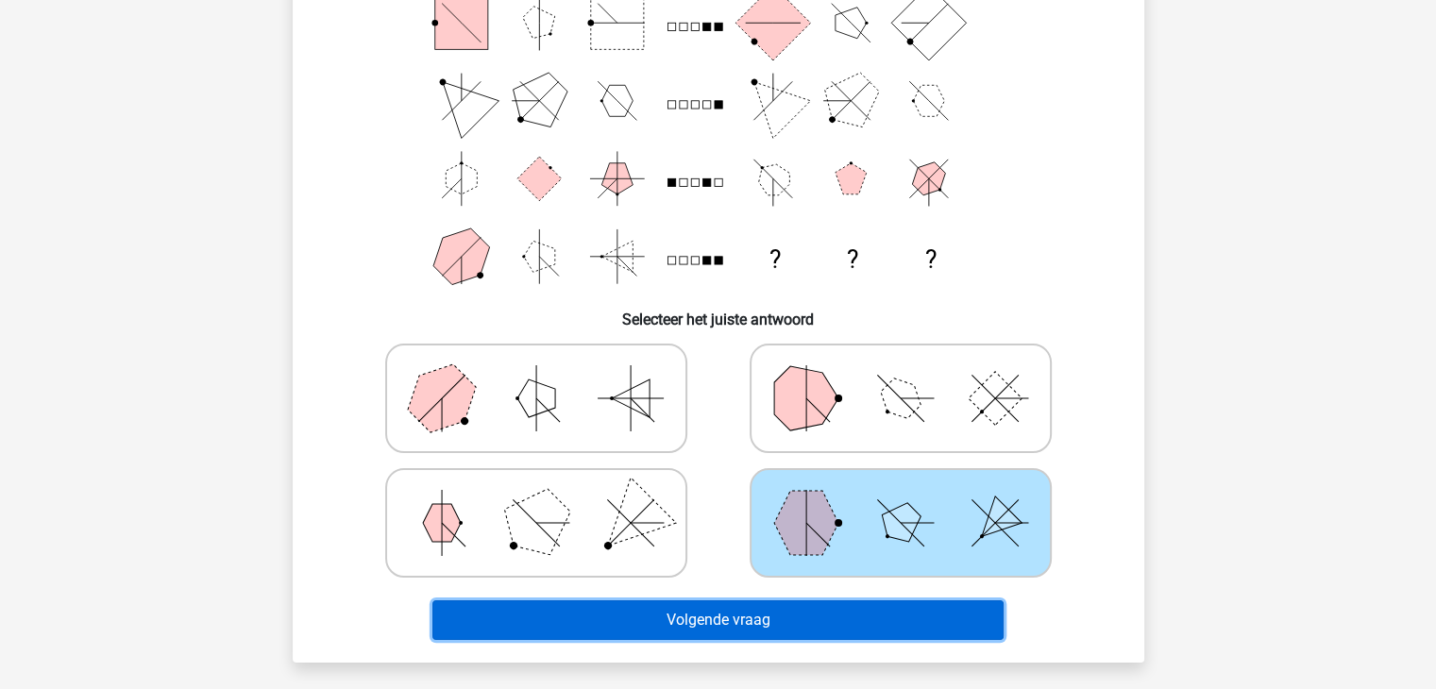
click at [705, 625] on button "Volgende vraag" at bounding box center [718, 621] width 571 height 40
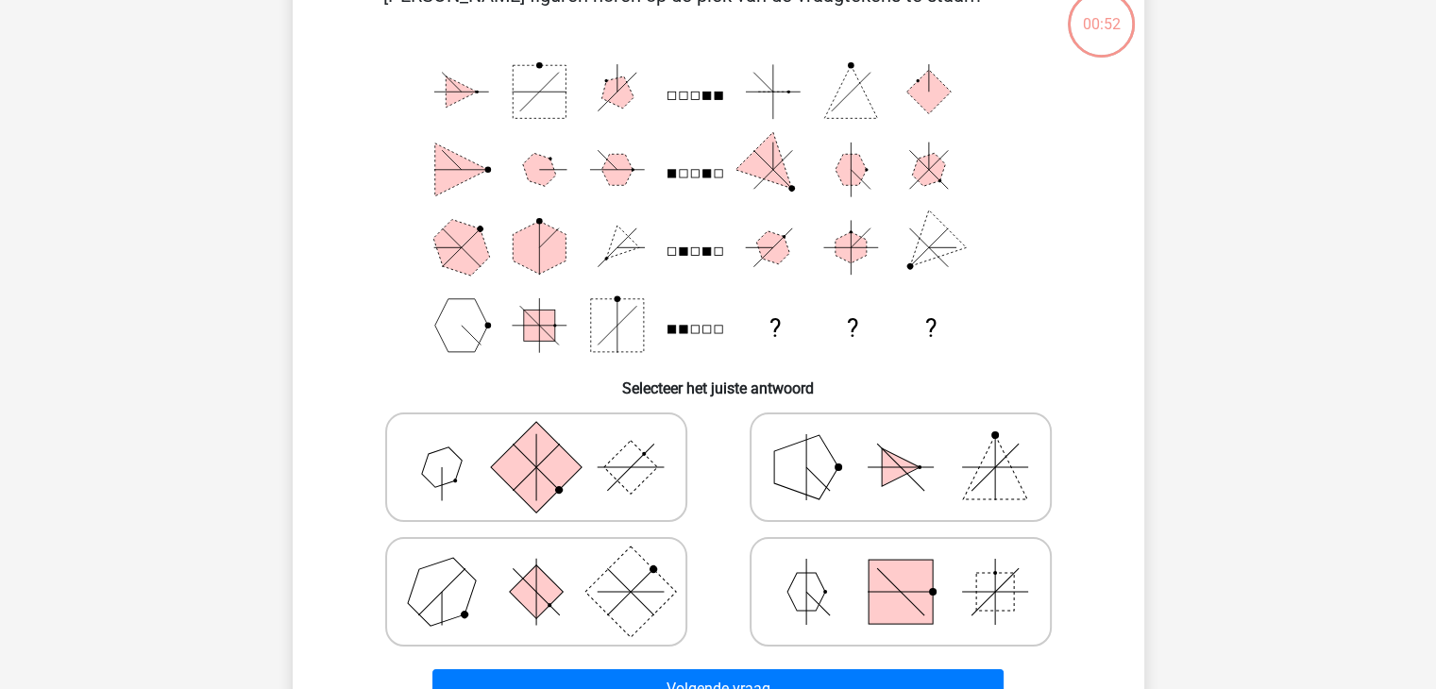
scroll to position [87, 0]
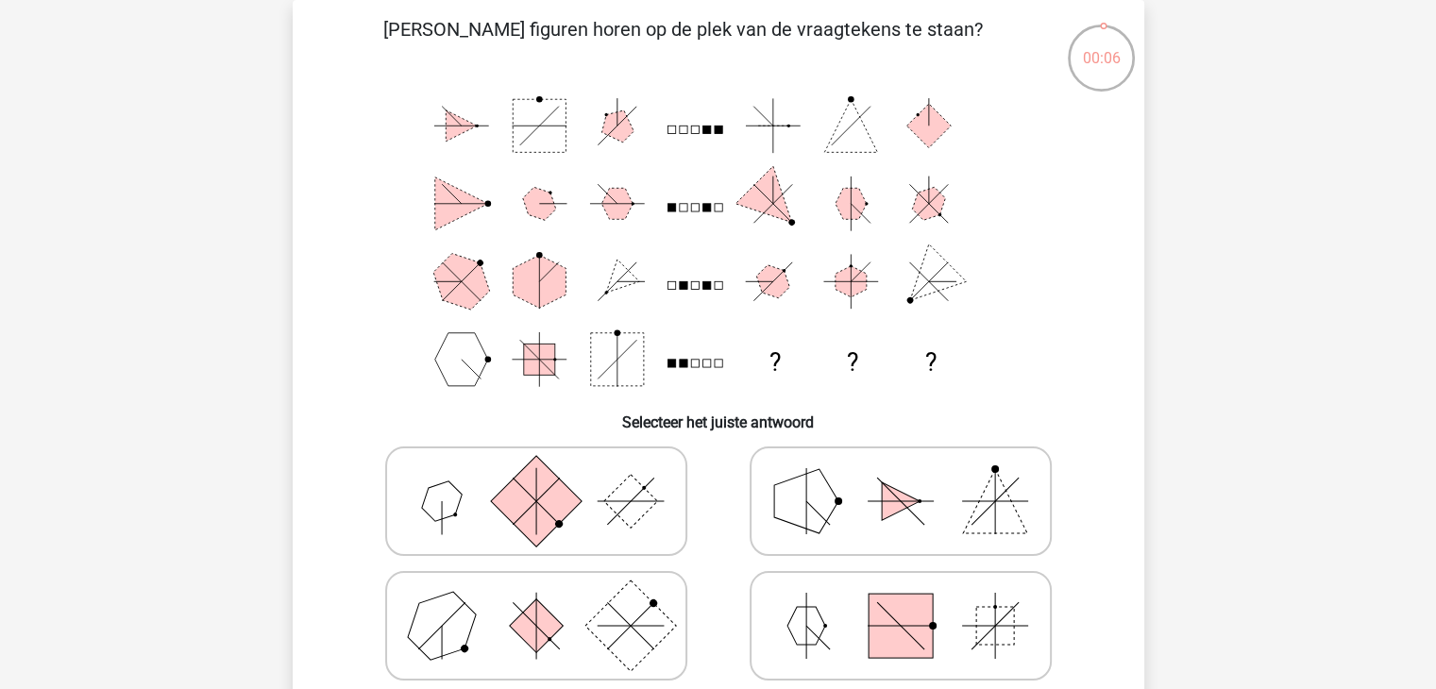
click at [597, 600] on icon at bounding box center [536, 626] width 283 height 94
click at [549, 600] on input "radio" at bounding box center [542, 596] width 12 height 12
radio input "true"
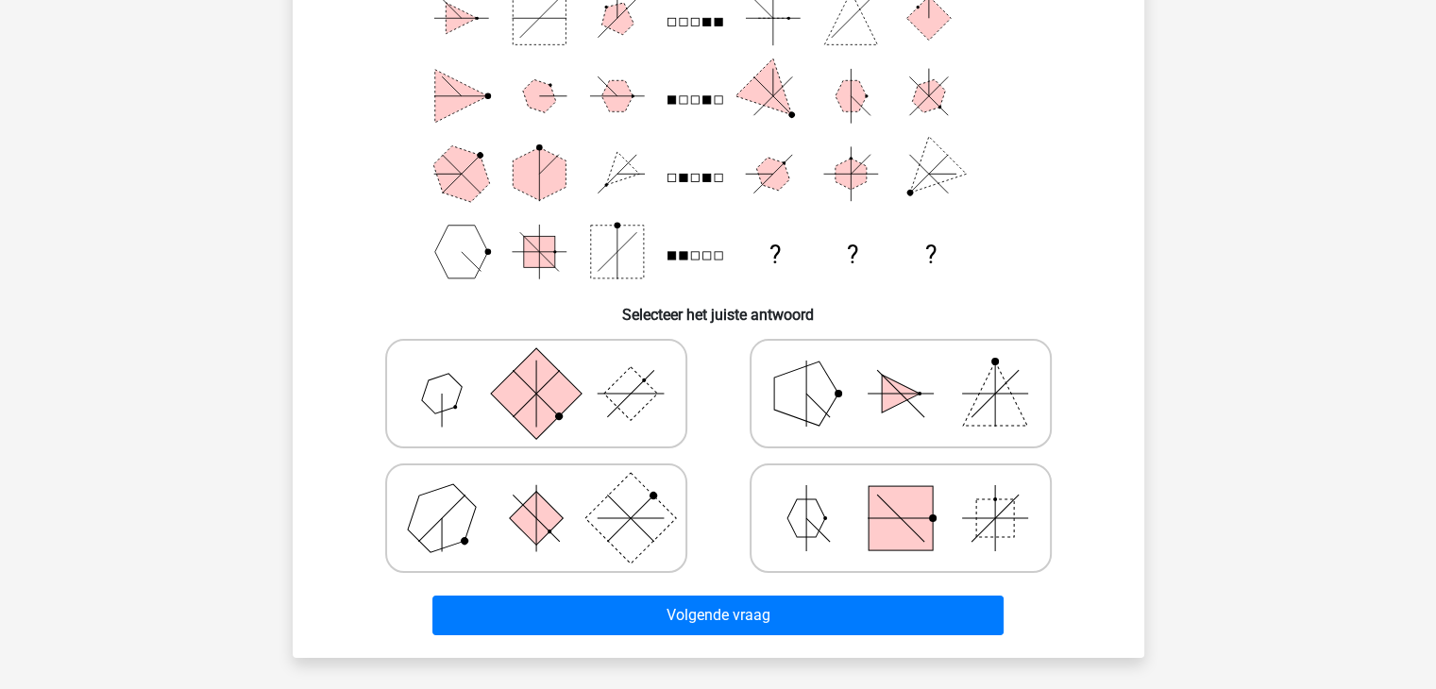
scroll to position [198, 0]
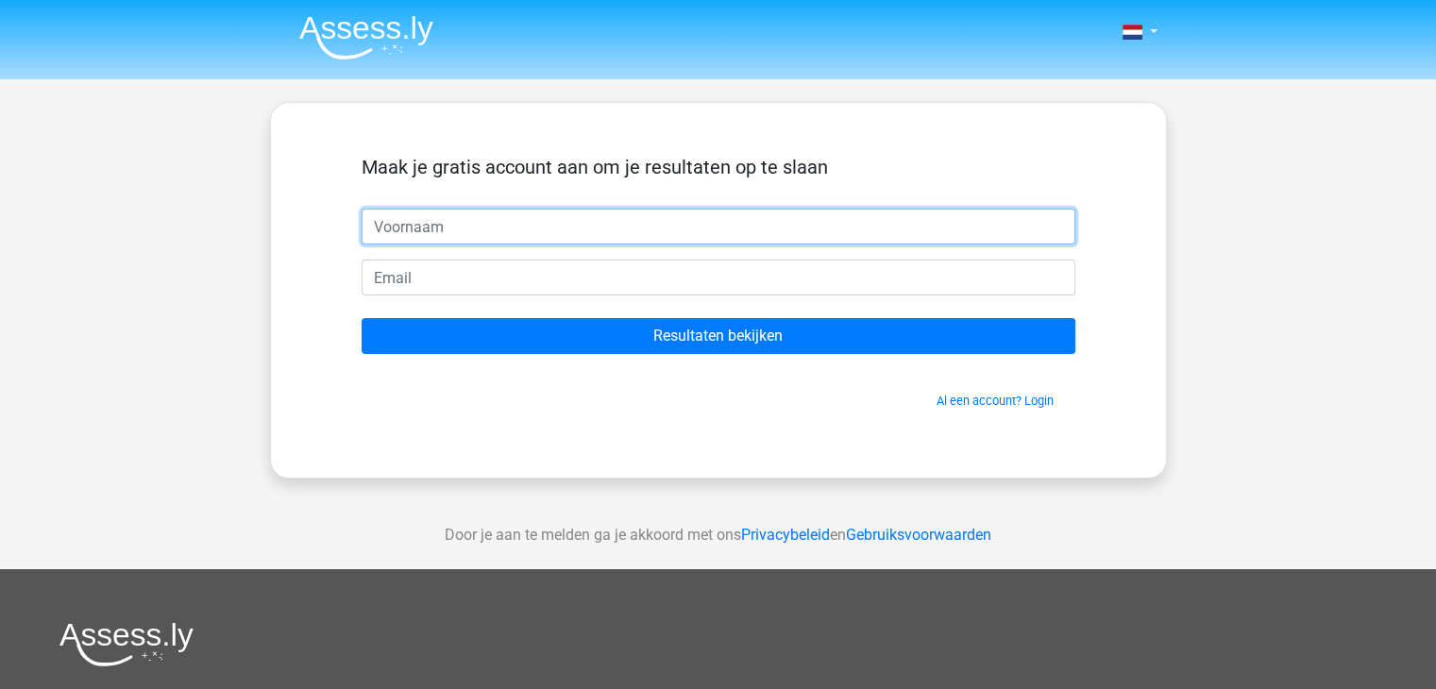
click at [495, 228] on input "text" at bounding box center [719, 227] width 714 height 36
type input "Peter"
click at [462, 228] on input "Peter" at bounding box center [719, 227] width 714 height 36
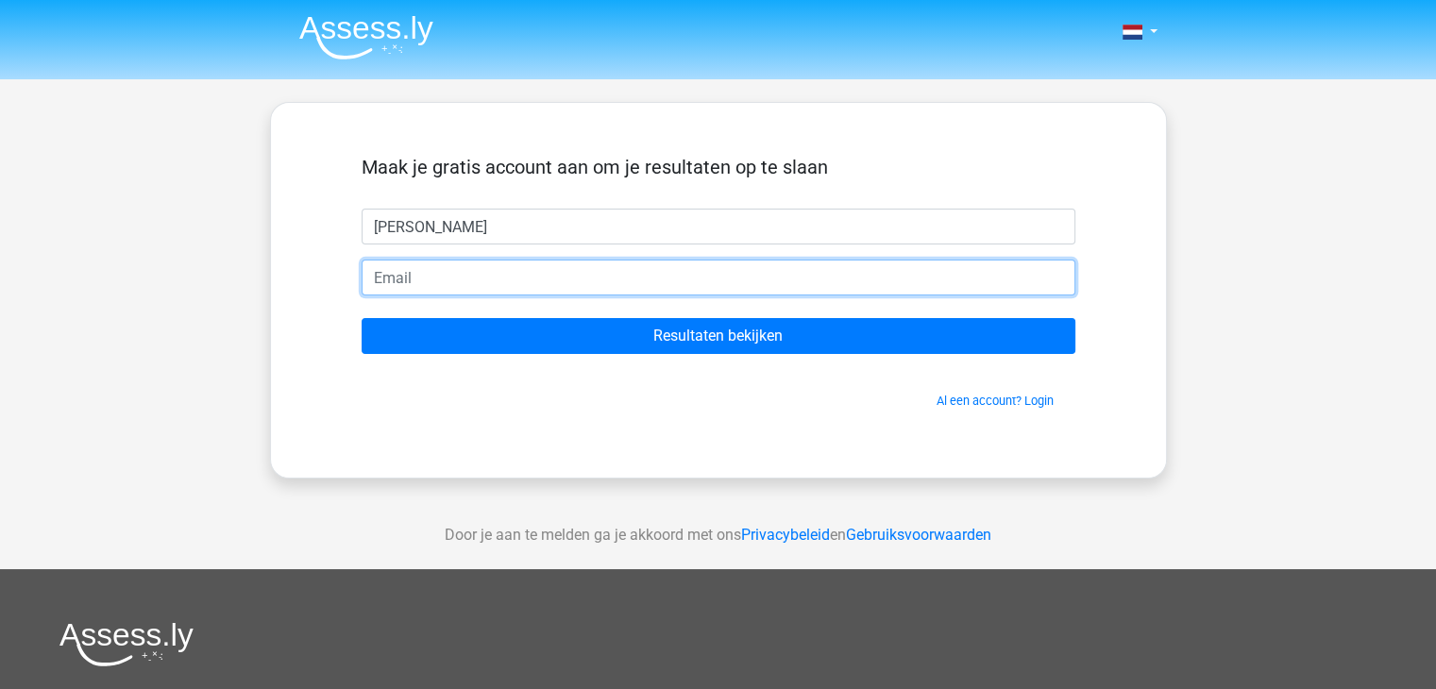
click at [424, 284] on input "email" at bounding box center [719, 278] width 714 height 36
type input "peter.gevaert2@gmail.com"
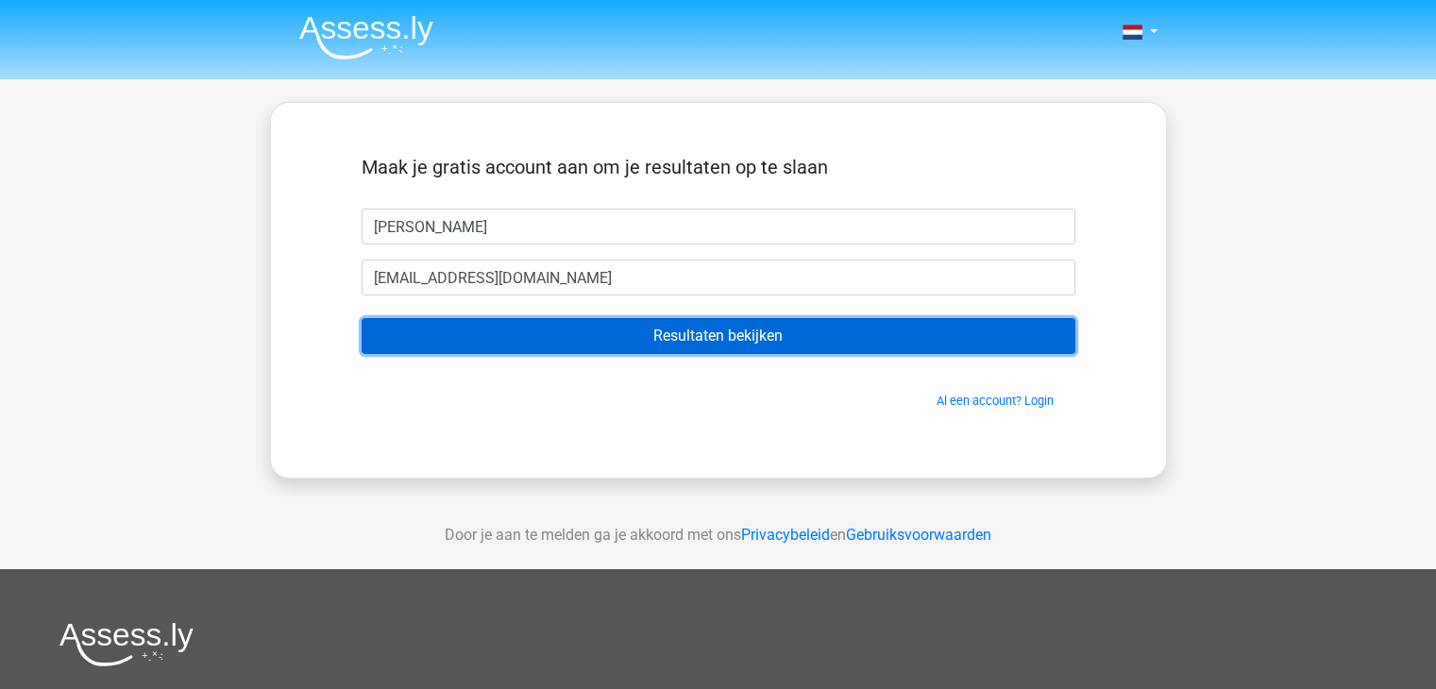
click at [630, 334] on input "Resultaten bekijken" at bounding box center [719, 336] width 714 height 36
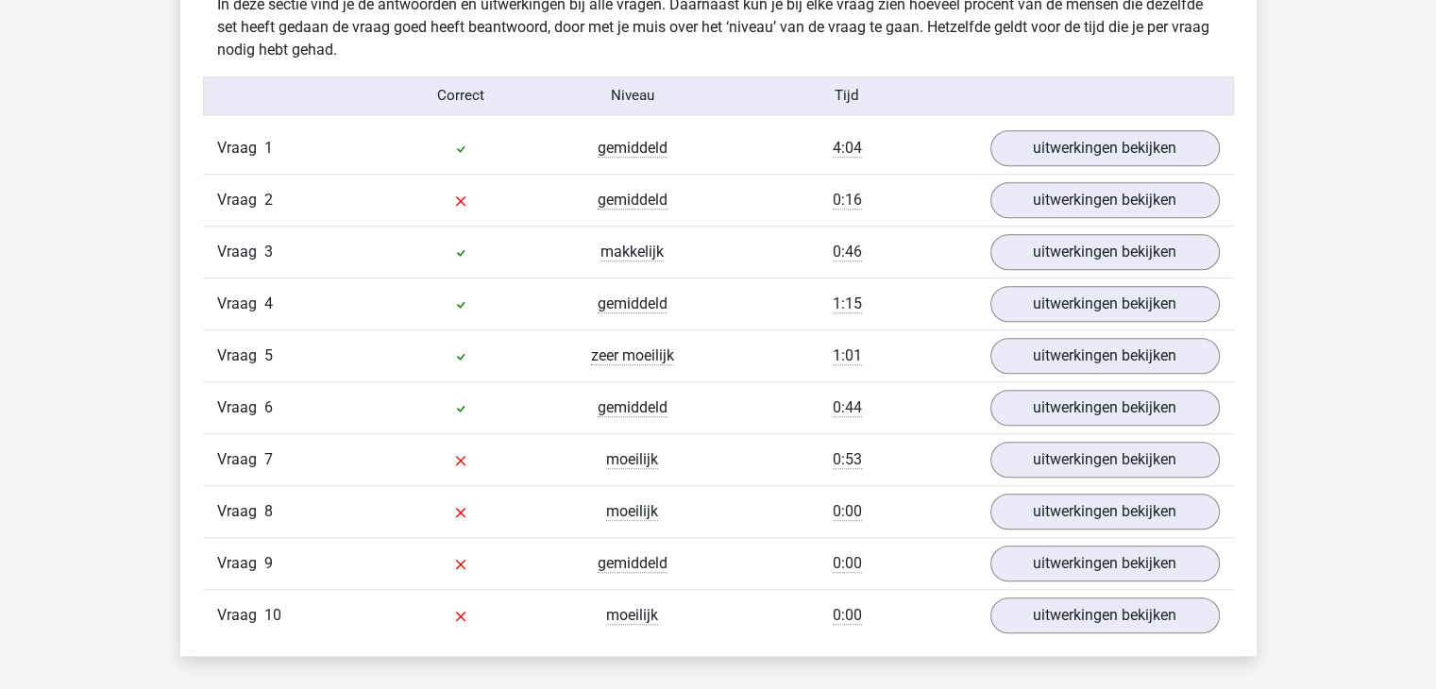
scroll to position [1506, 0]
click at [1031, 456] on link "uitwerkingen bekijken" at bounding box center [1104, 461] width 263 height 42
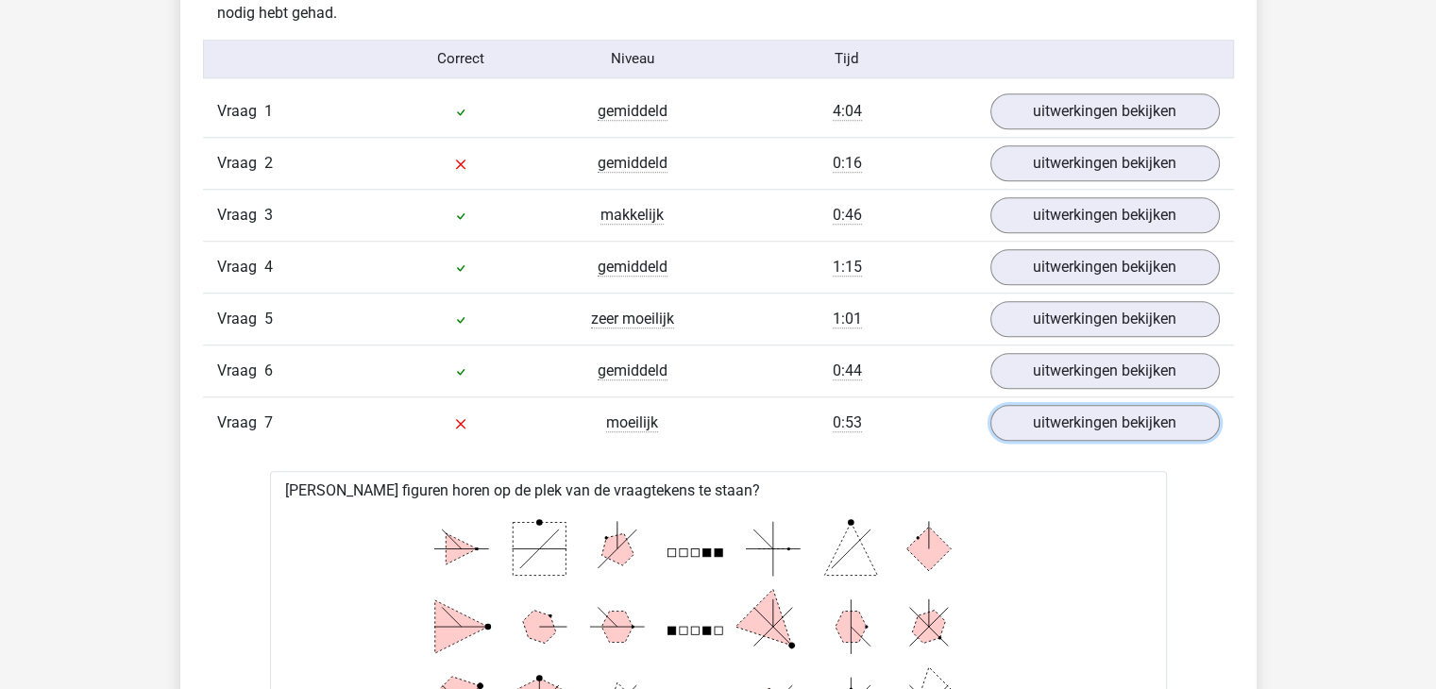
scroll to position [1541, 0]
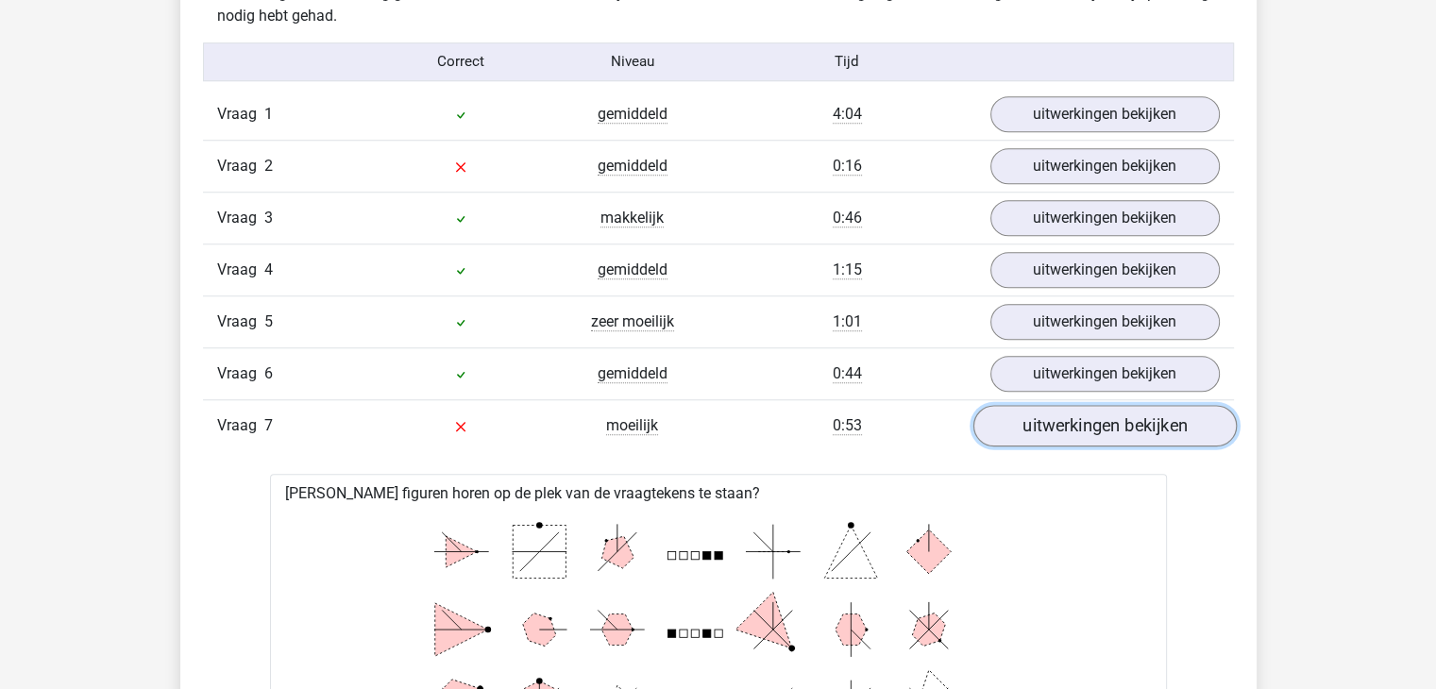
click at [1031, 419] on link "uitwerkingen bekijken" at bounding box center [1104, 426] width 263 height 42
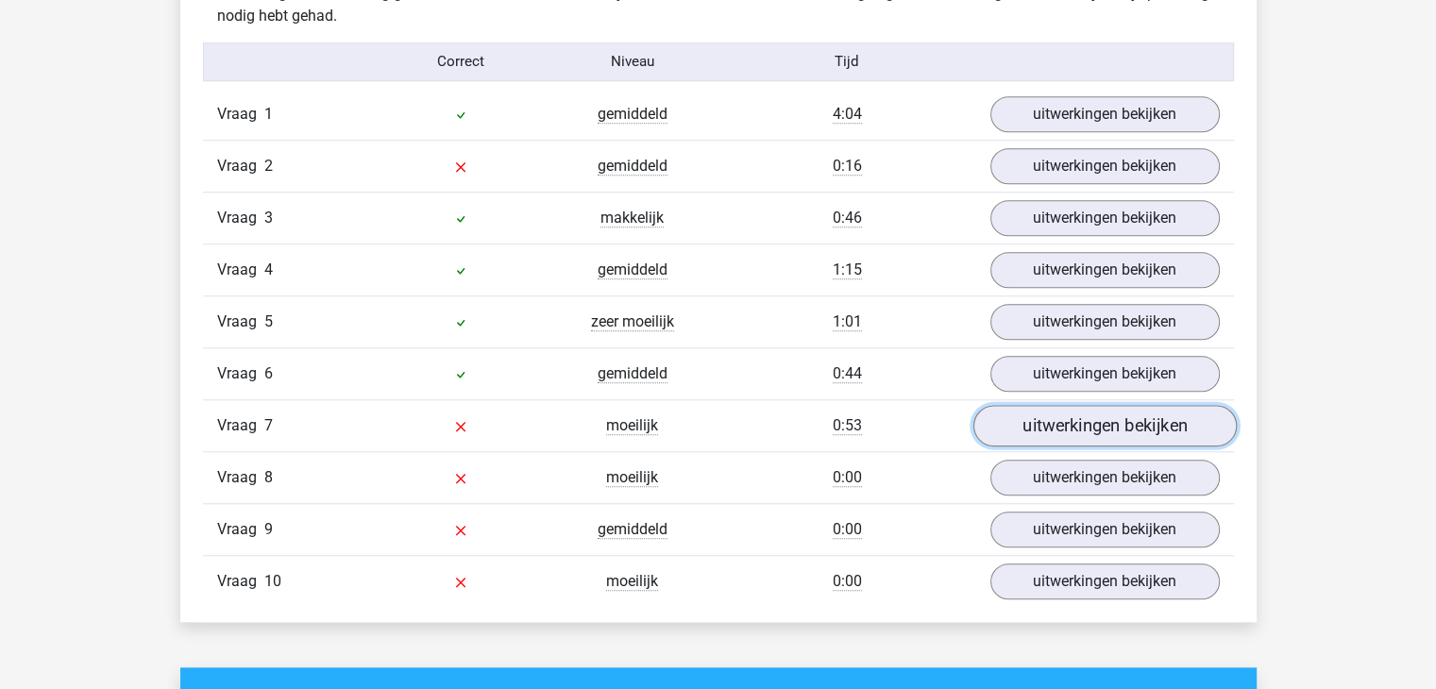
click at [1031, 419] on link "uitwerkingen bekijken" at bounding box center [1104, 426] width 263 height 42
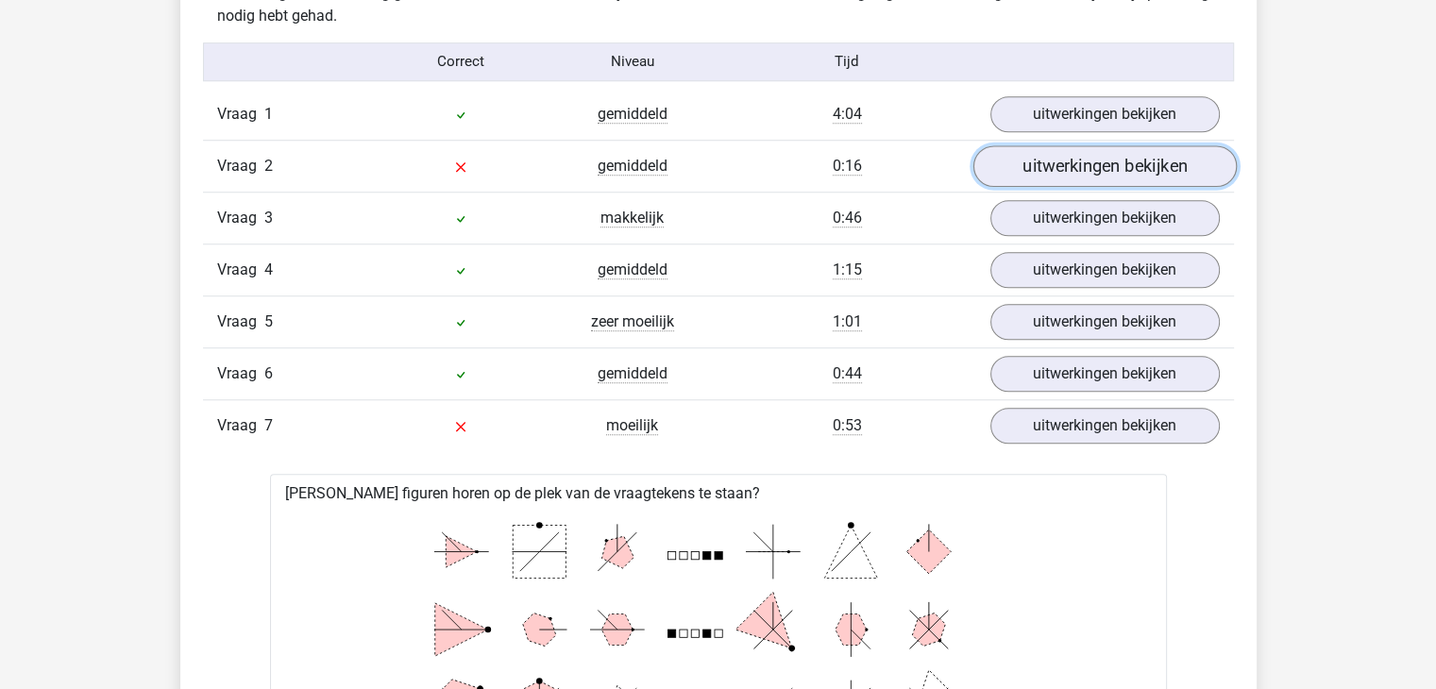
click at [1039, 163] on link "uitwerkingen bekijken" at bounding box center [1104, 166] width 263 height 42
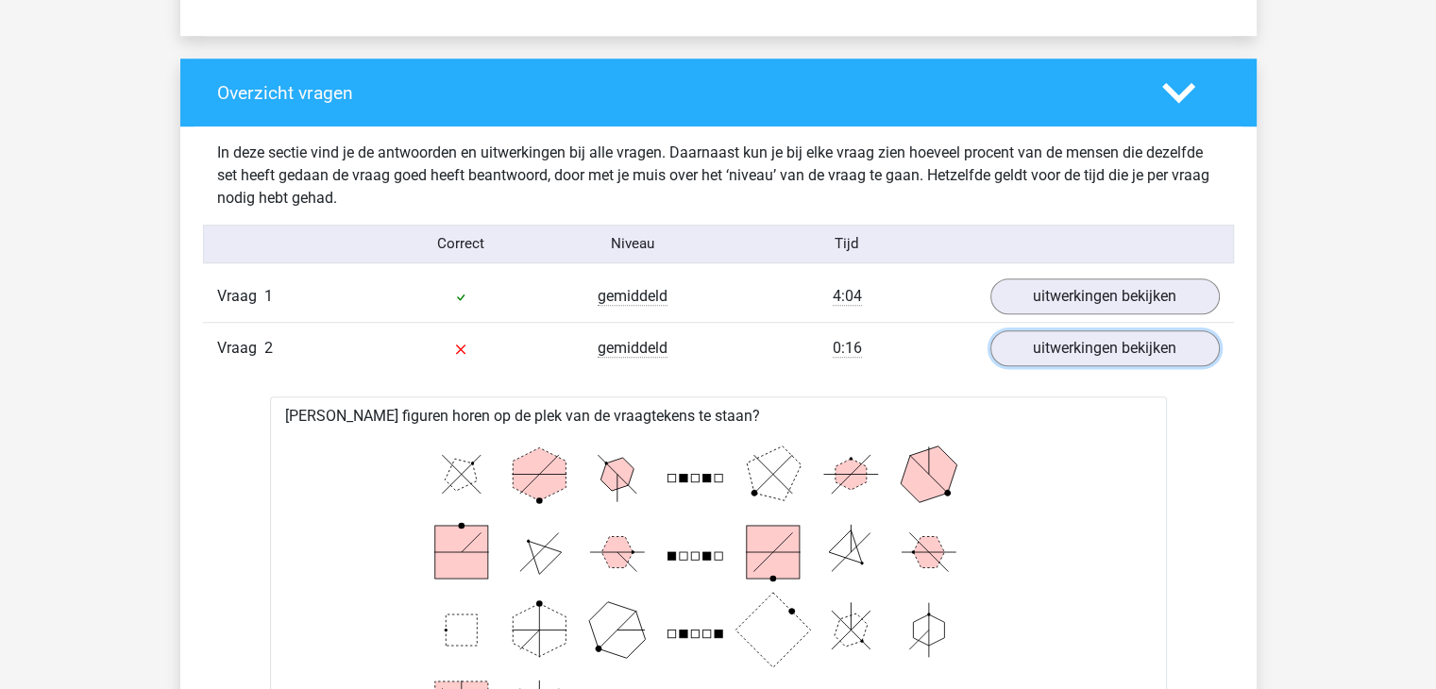
scroll to position [1358, 0]
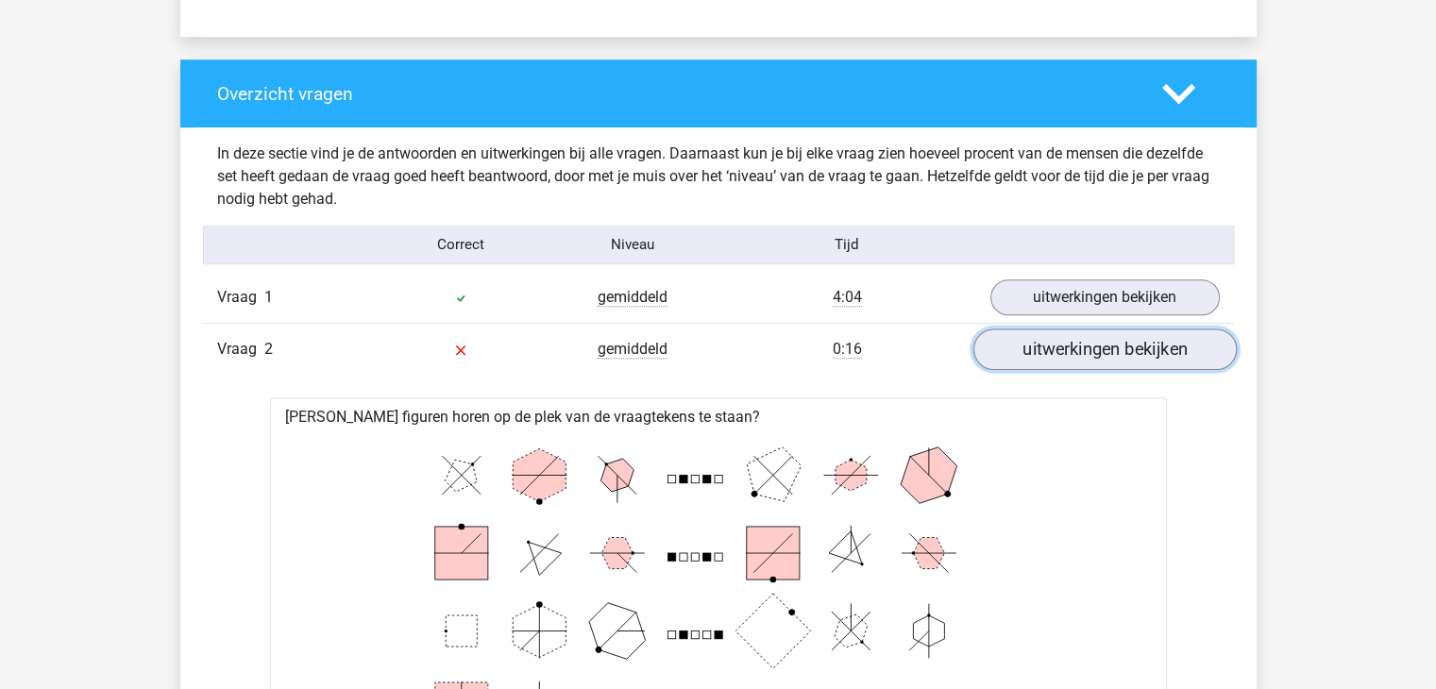
click at [1022, 350] on link "uitwerkingen bekijken" at bounding box center [1104, 350] width 263 height 42
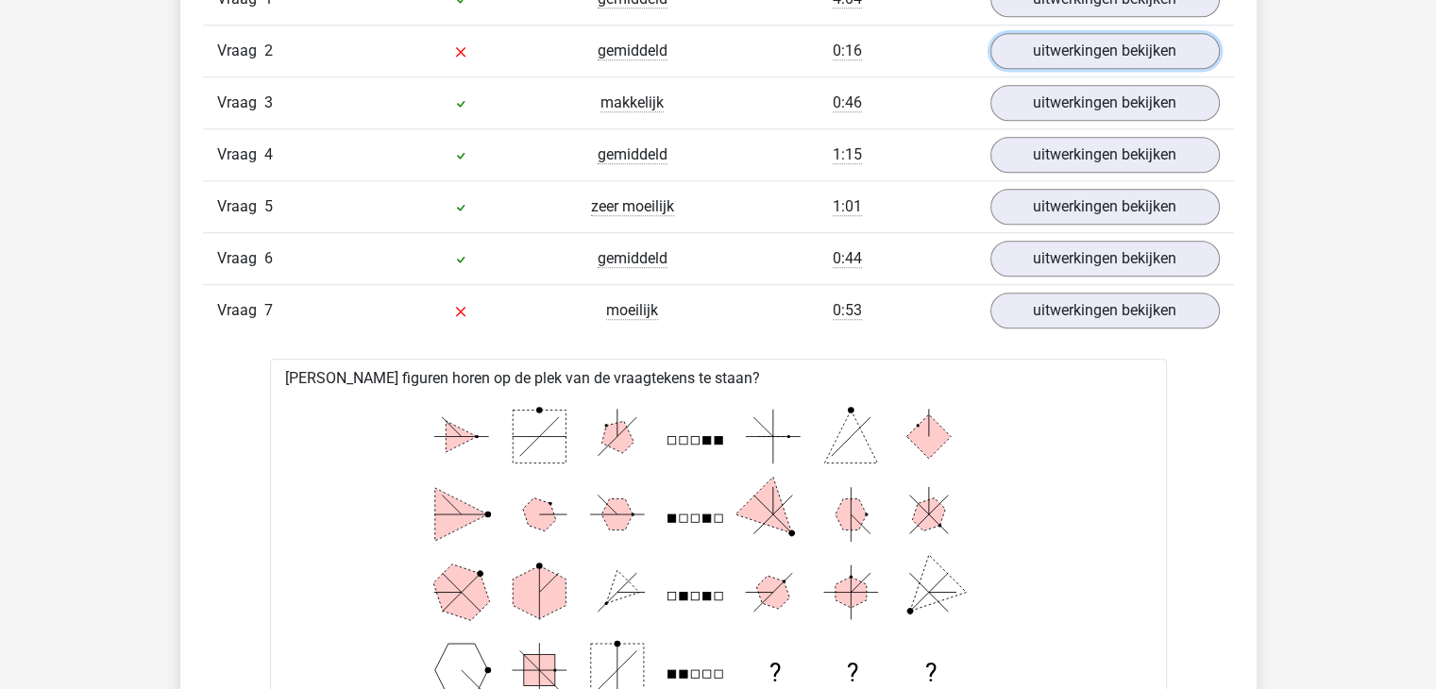
scroll to position [1657, 0]
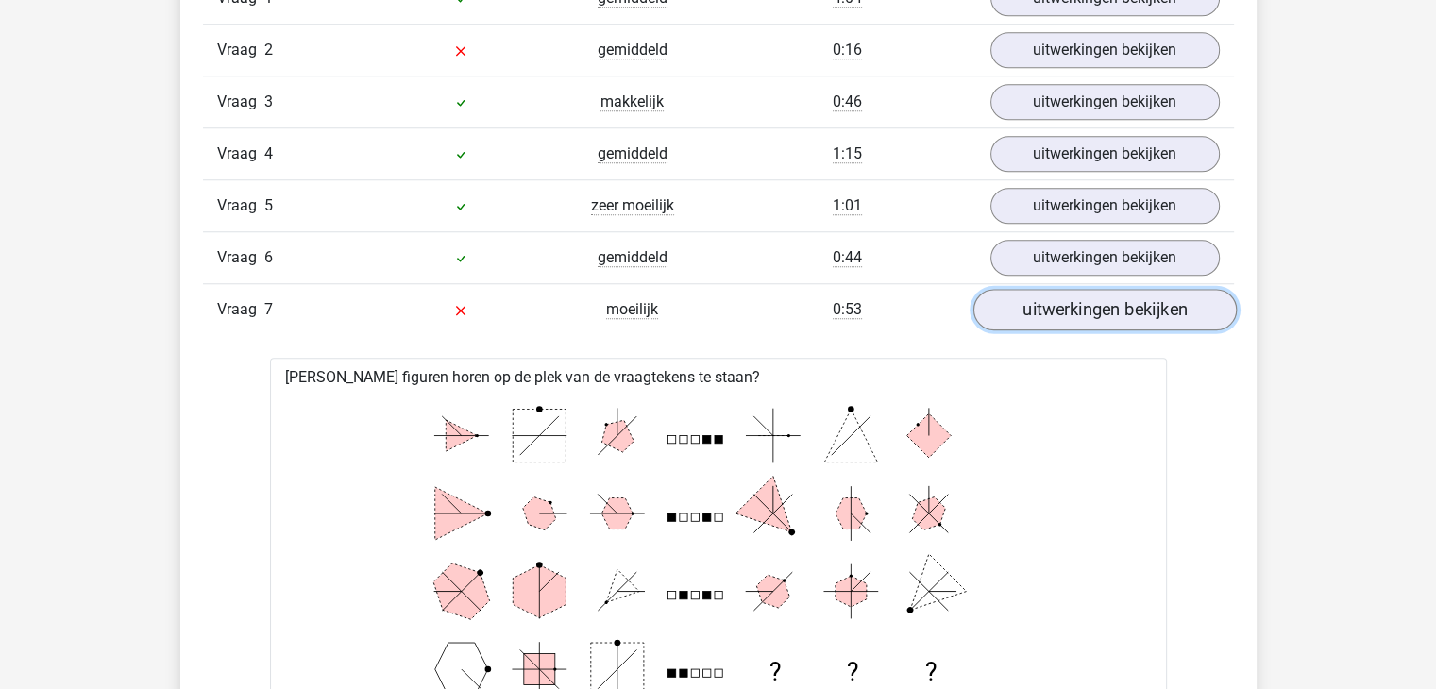
click at [1038, 307] on link "uitwerkingen bekijken" at bounding box center [1104, 310] width 263 height 42
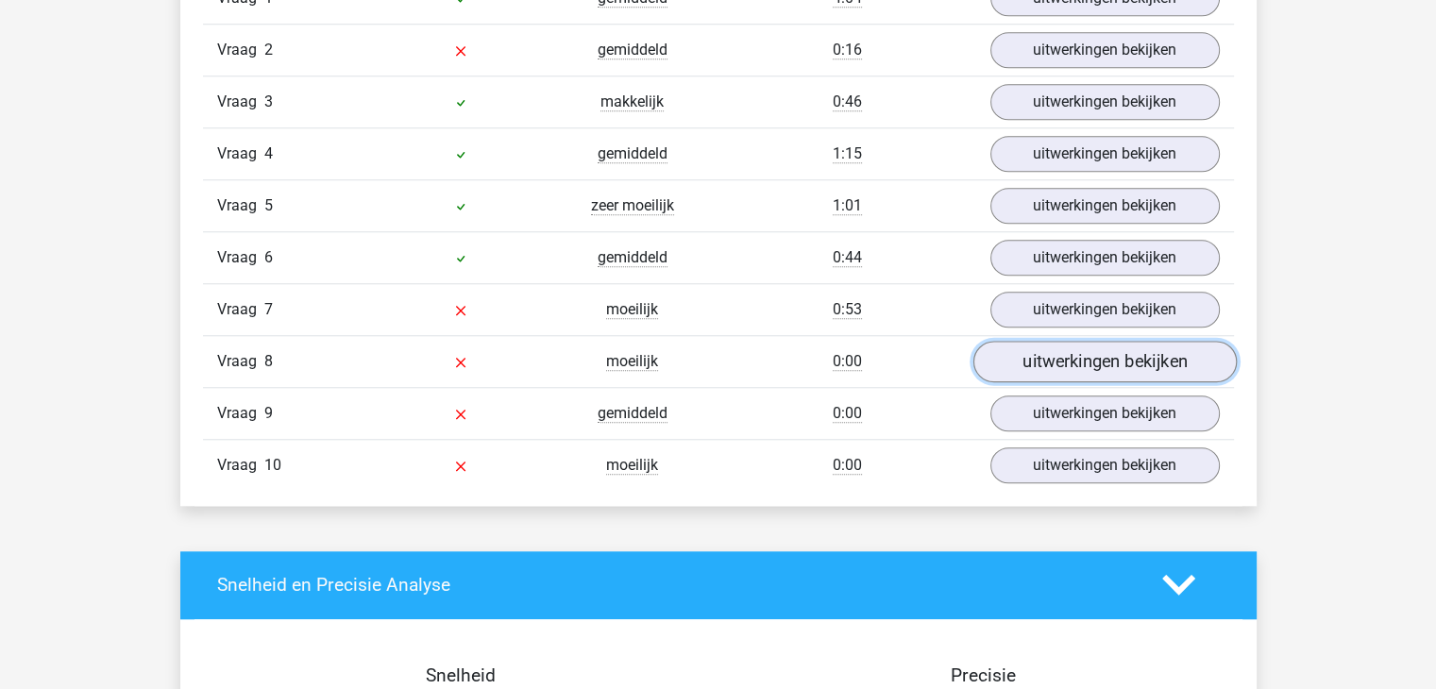
click at [1038, 364] on link "uitwerkingen bekijken" at bounding box center [1104, 362] width 263 height 42
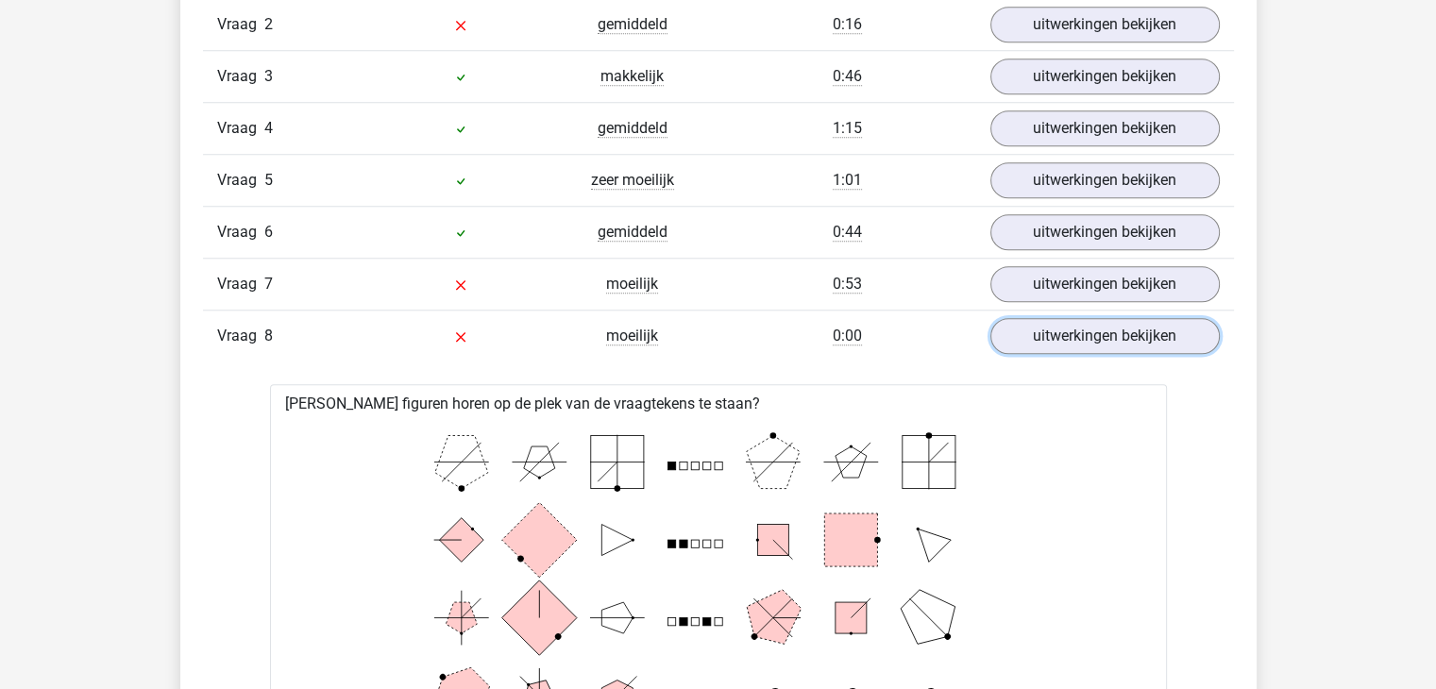
scroll to position [1685, 0]
click at [1032, 329] on link "uitwerkingen bekijken" at bounding box center [1104, 335] width 263 height 42
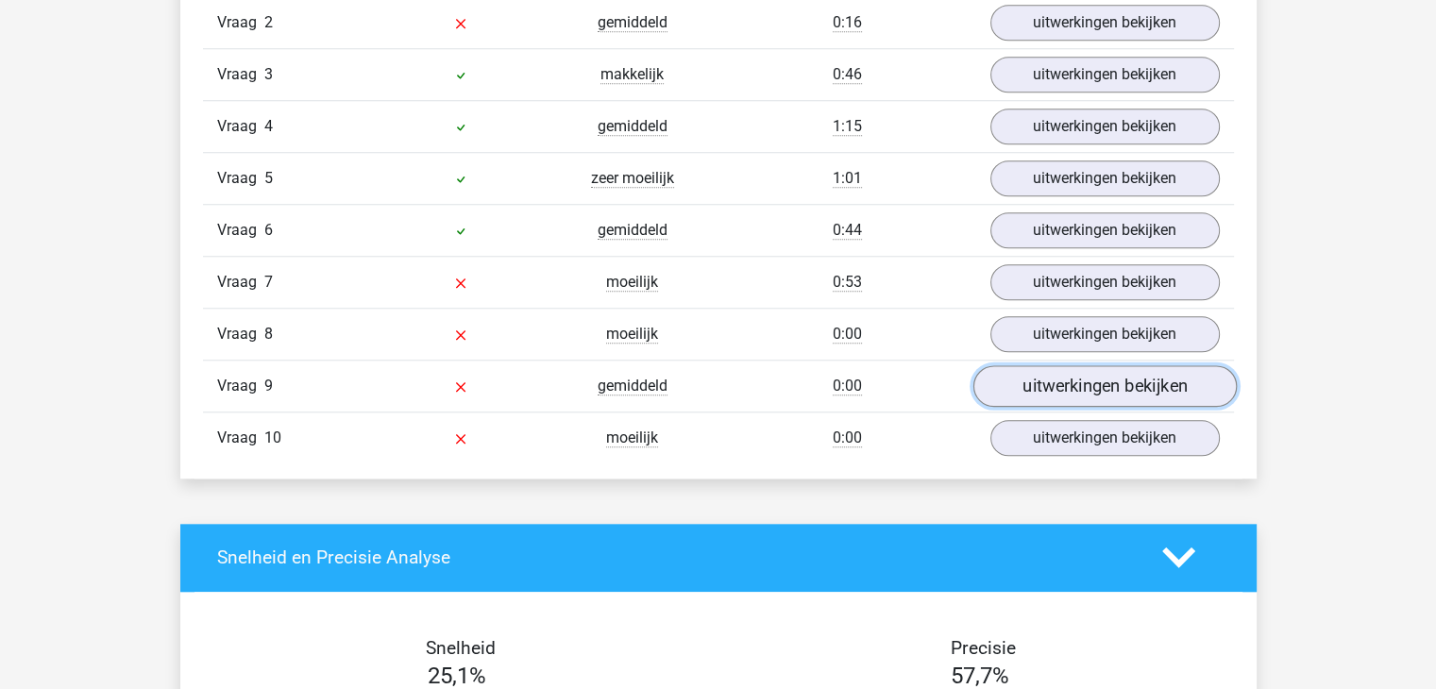
click at [1048, 388] on link "uitwerkingen bekijken" at bounding box center [1104, 386] width 263 height 42
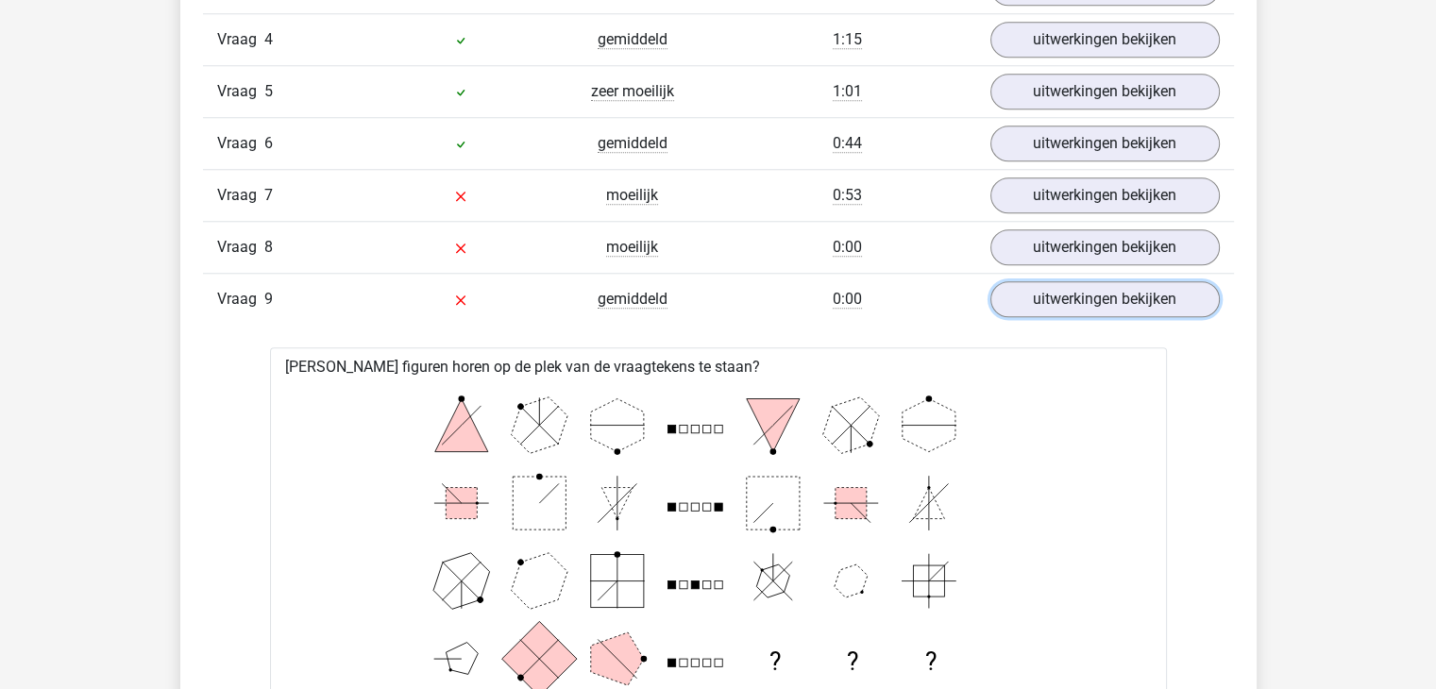
scroll to position [1767, 0]
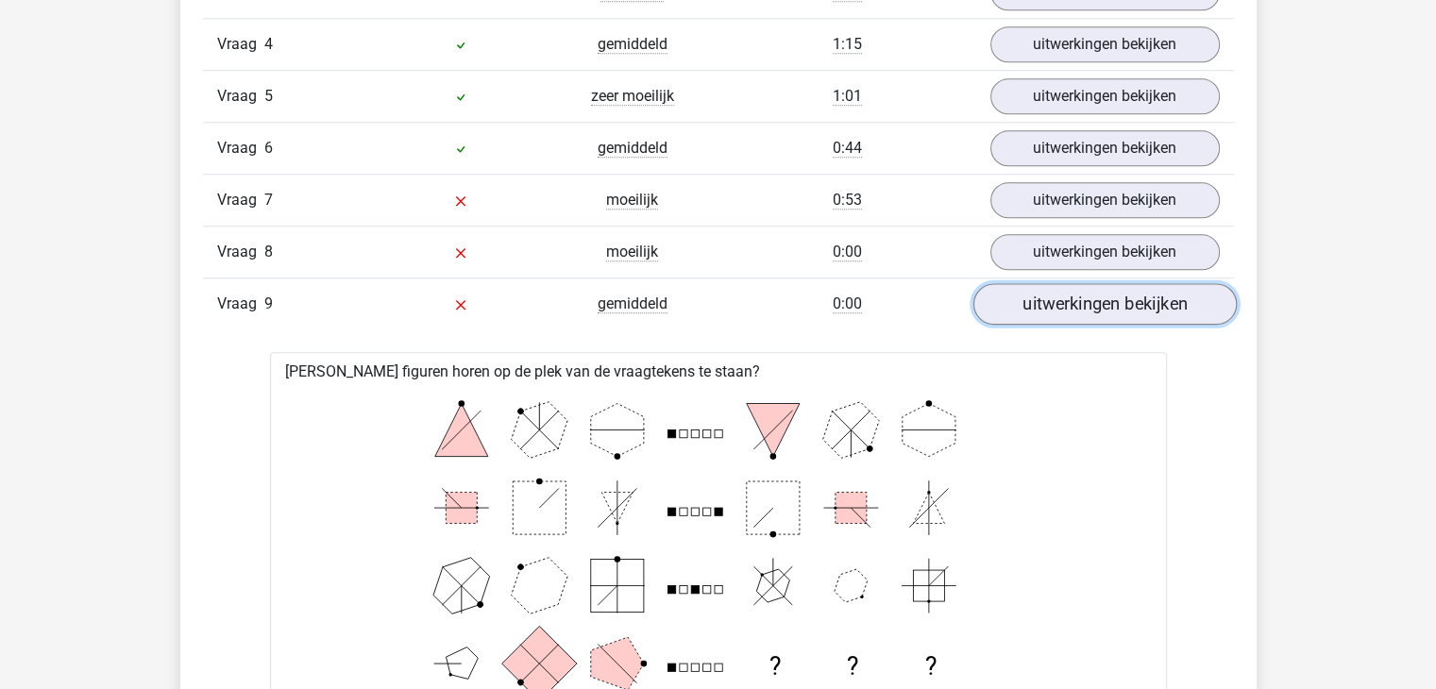
click at [1045, 301] on link "uitwerkingen bekijken" at bounding box center [1104, 304] width 263 height 42
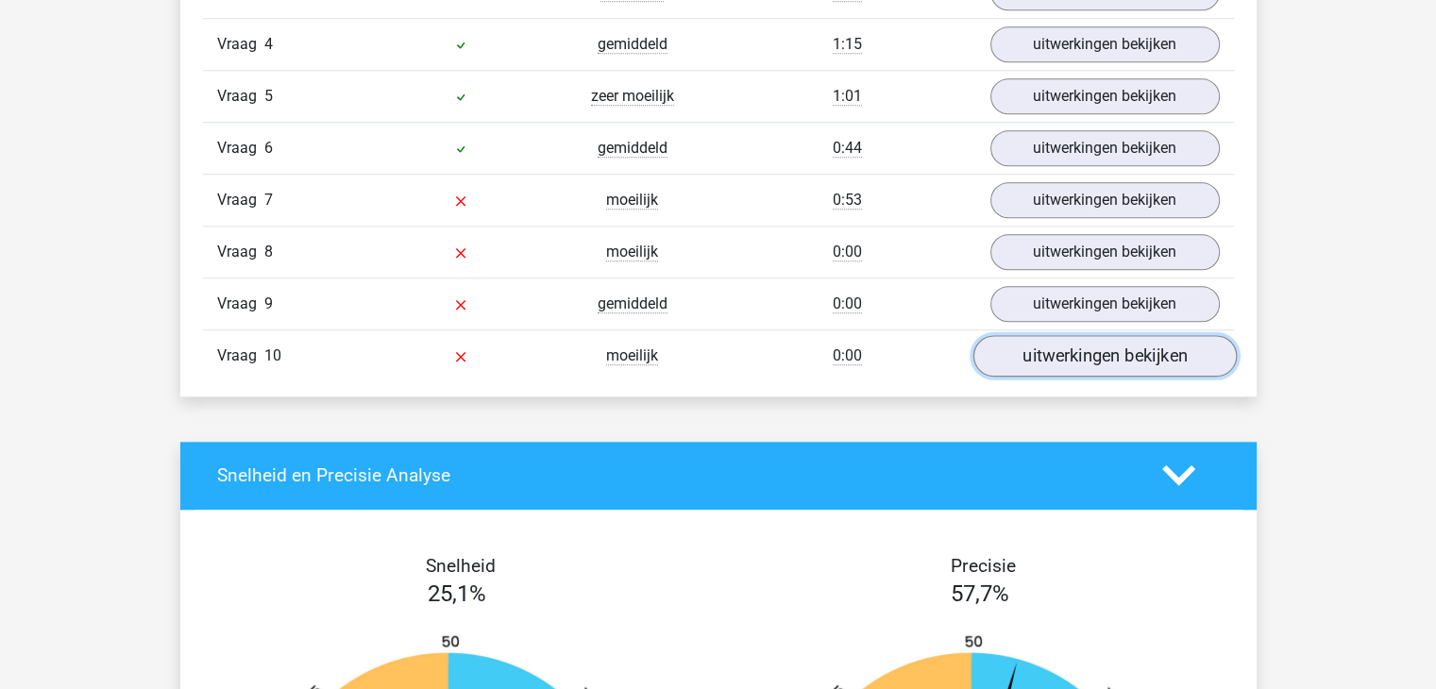
click at [1046, 346] on link "uitwerkingen bekijken" at bounding box center [1104, 356] width 263 height 42
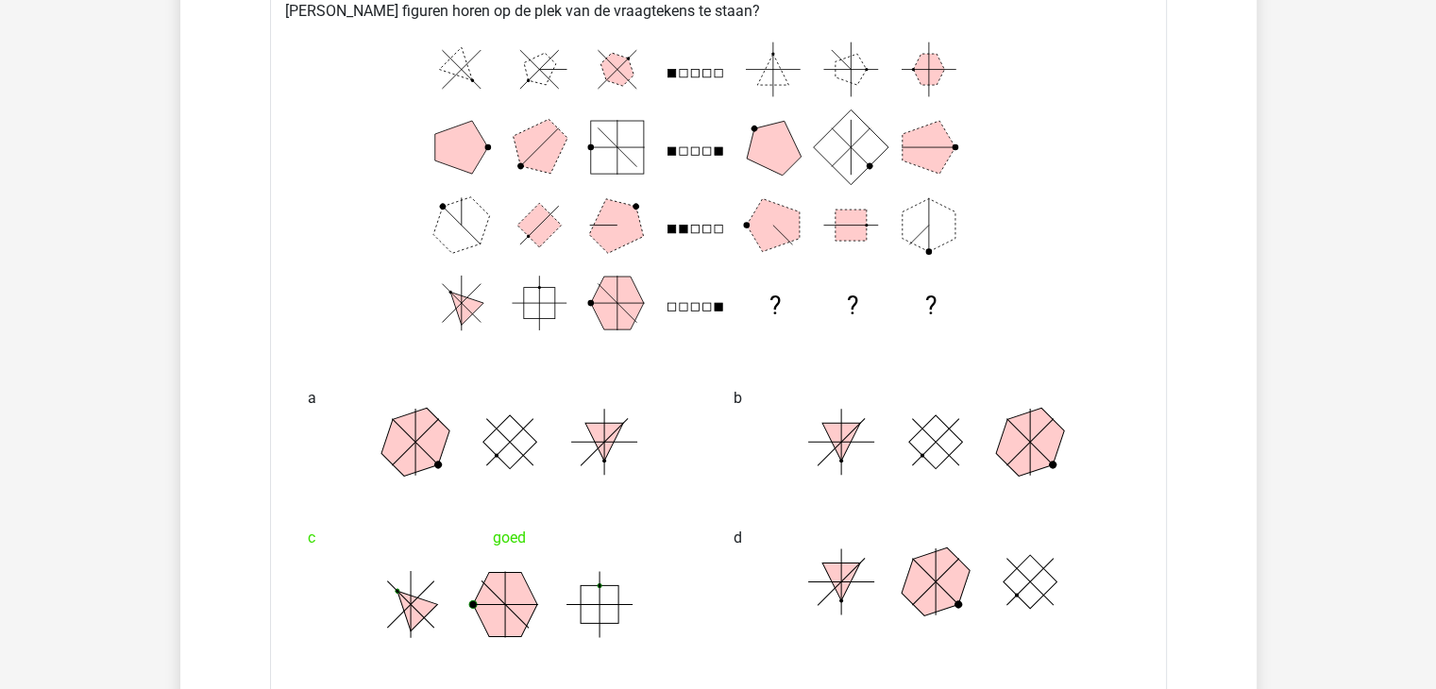
scroll to position [2180, 0]
